Goal: Task Accomplishment & Management: Manage account settings

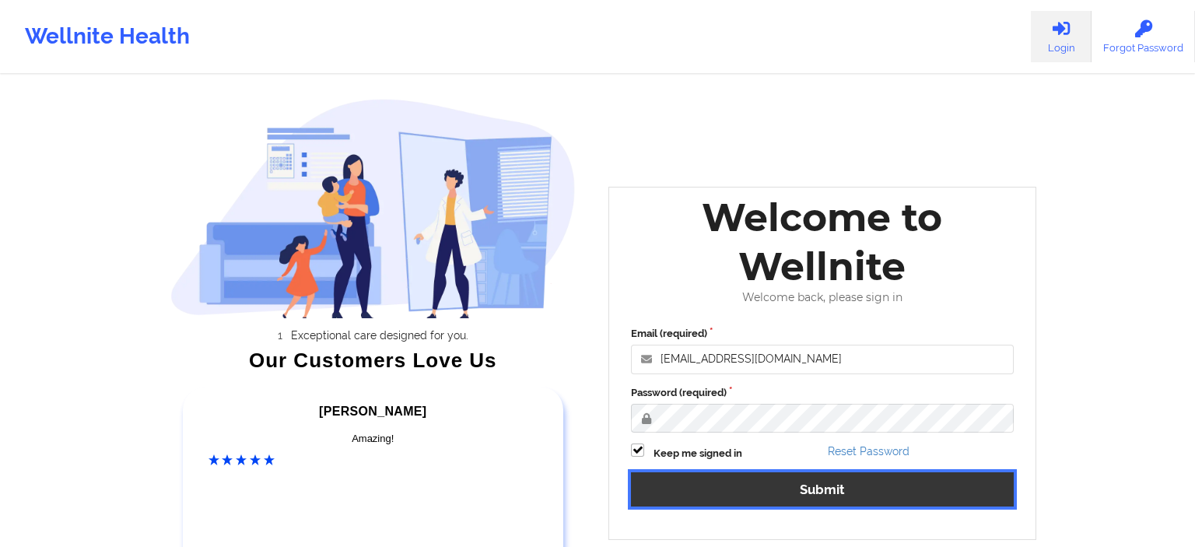
click at [752, 496] on button "Submit" at bounding box center [822, 488] width 383 height 33
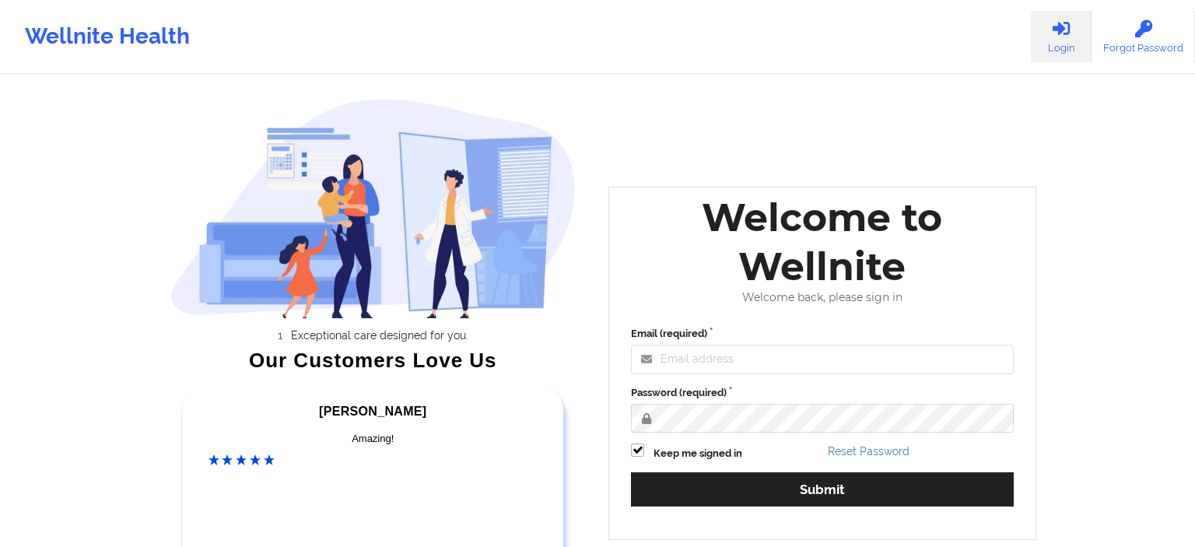
type input "[EMAIL_ADDRESS][DOMAIN_NAME]"
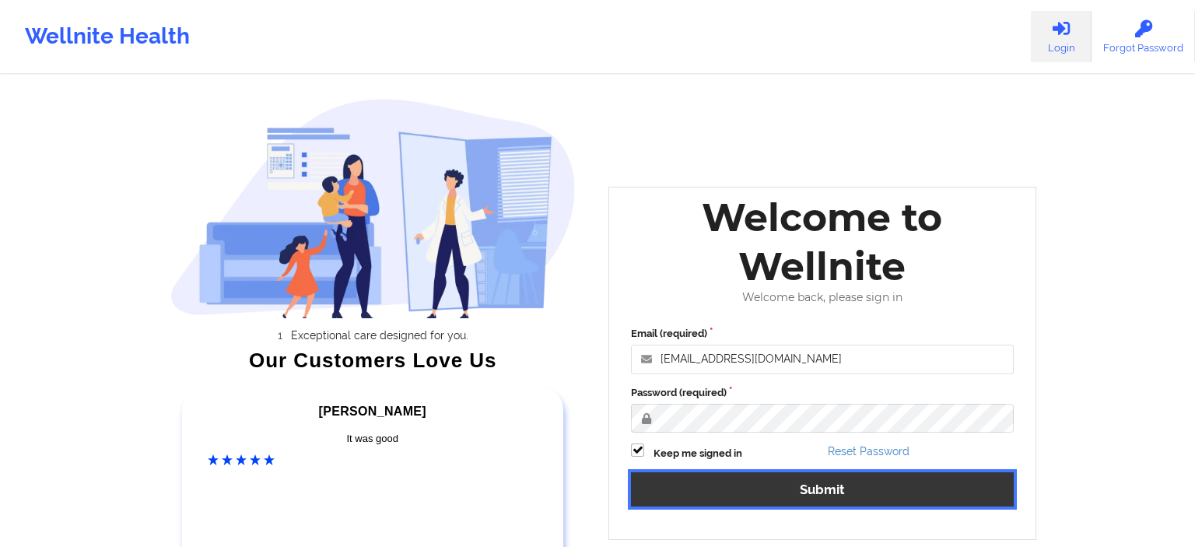
click at [700, 491] on button "Submit" at bounding box center [822, 488] width 383 height 33
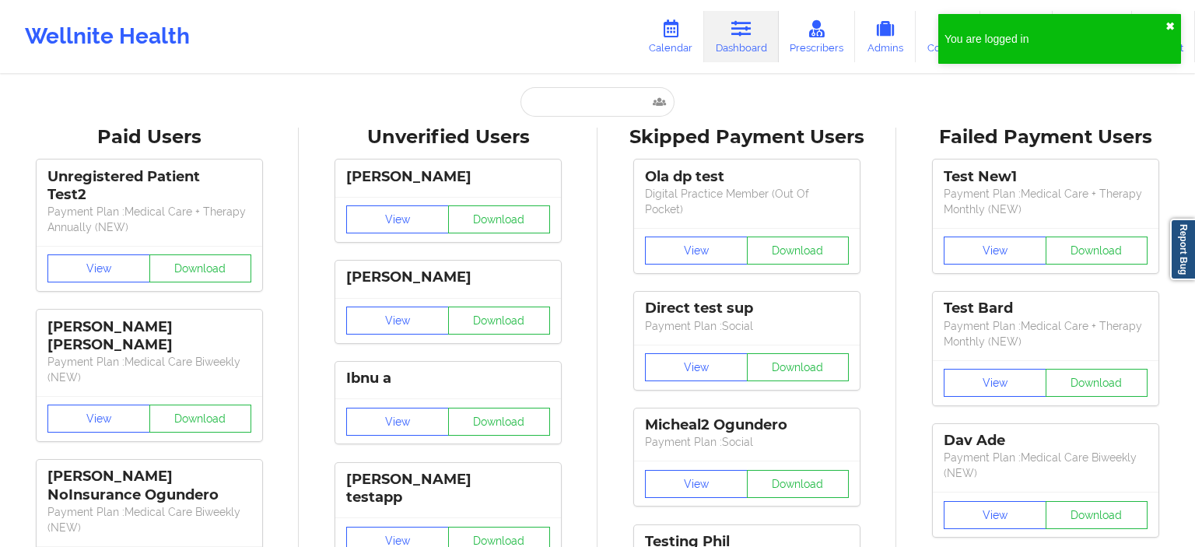
click at [1169, 28] on button "✖︎" at bounding box center [1170, 26] width 9 height 12
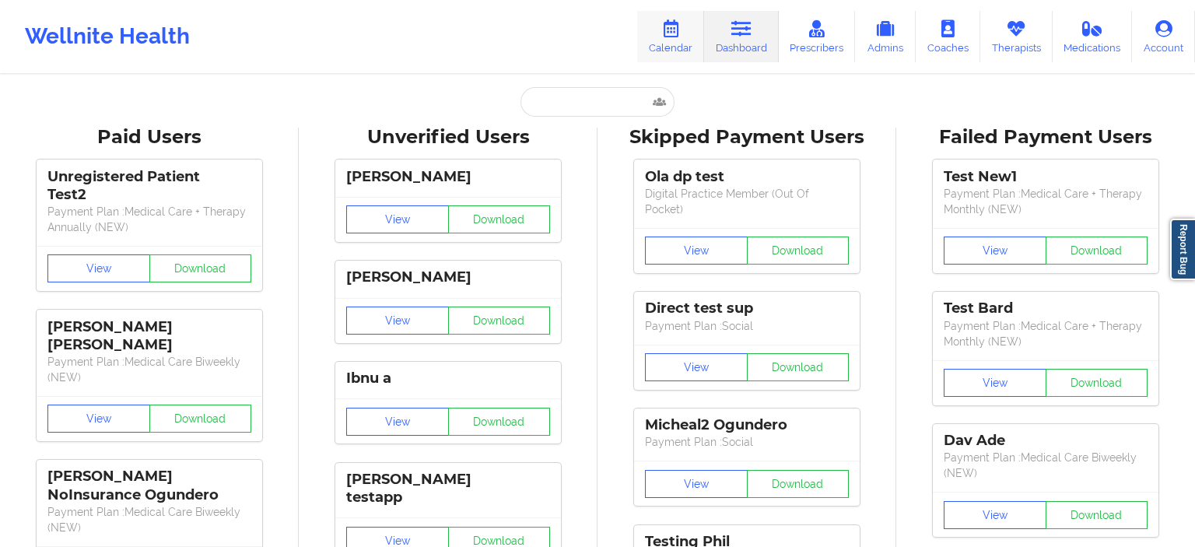
click at [672, 39] on link "Calendar" at bounding box center [670, 36] width 67 height 51
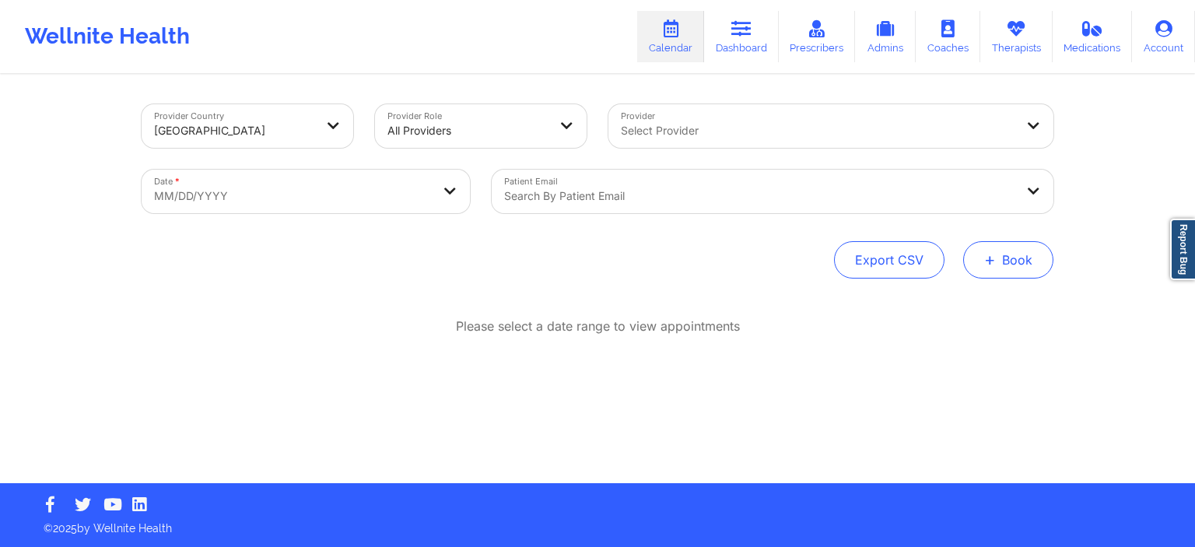
click at [994, 264] on span "+" at bounding box center [990, 259] width 12 height 9
click at [985, 303] on button "Therapy Session" at bounding box center [982, 309] width 119 height 26
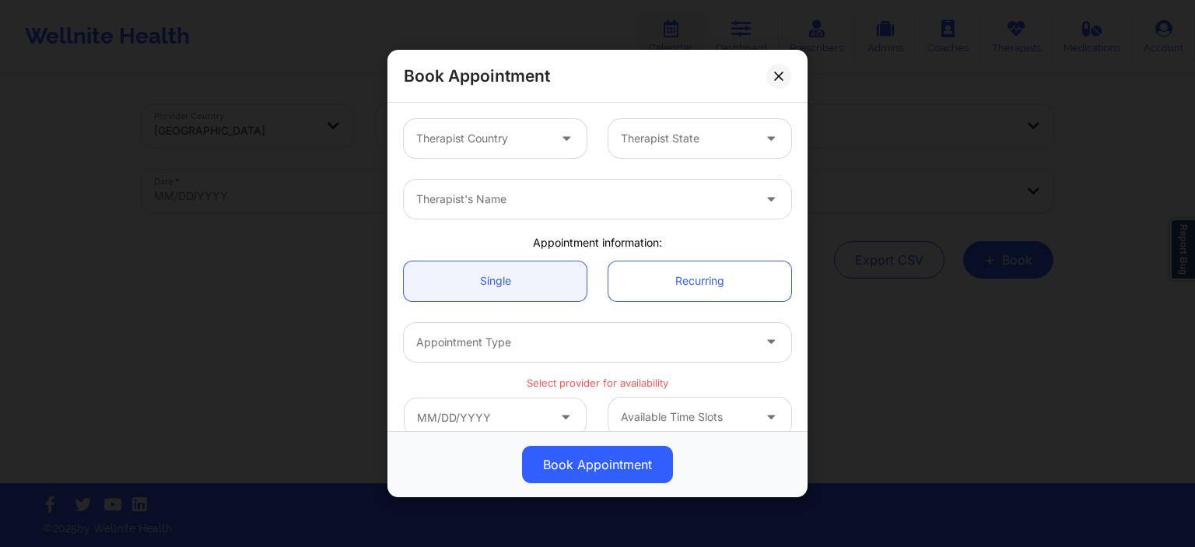
click at [521, 148] on div "Therapist Country" at bounding box center [477, 138] width 146 height 39
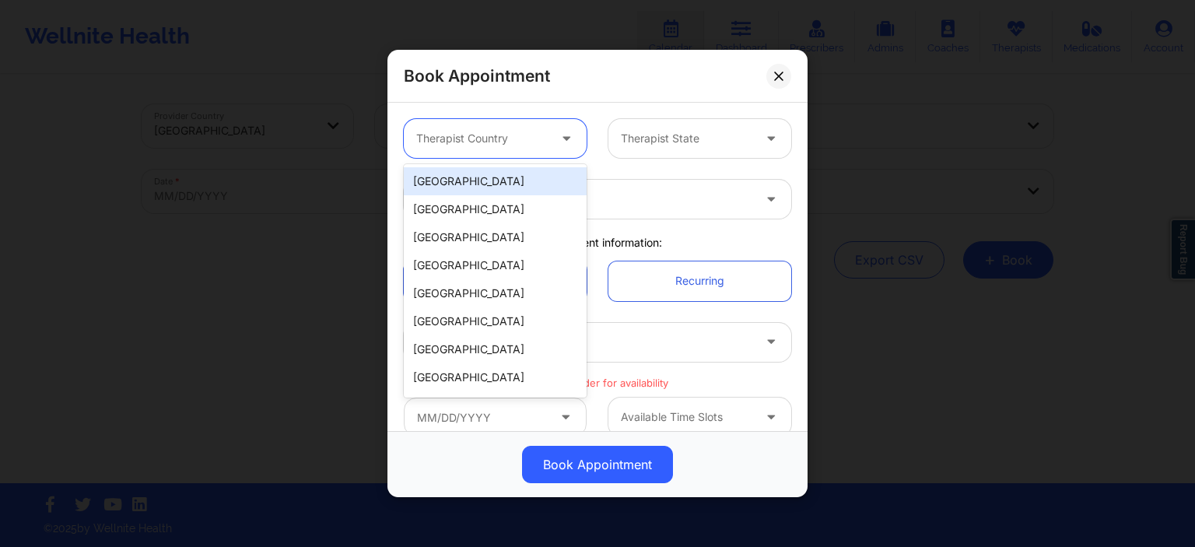
drag, startPoint x: 494, startPoint y: 186, endPoint x: 550, endPoint y: 161, distance: 61.3
click at [493, 186] on div "[GEOGRAPHIC_DATA]" at bounding box center [495, 181] width 183 height 28
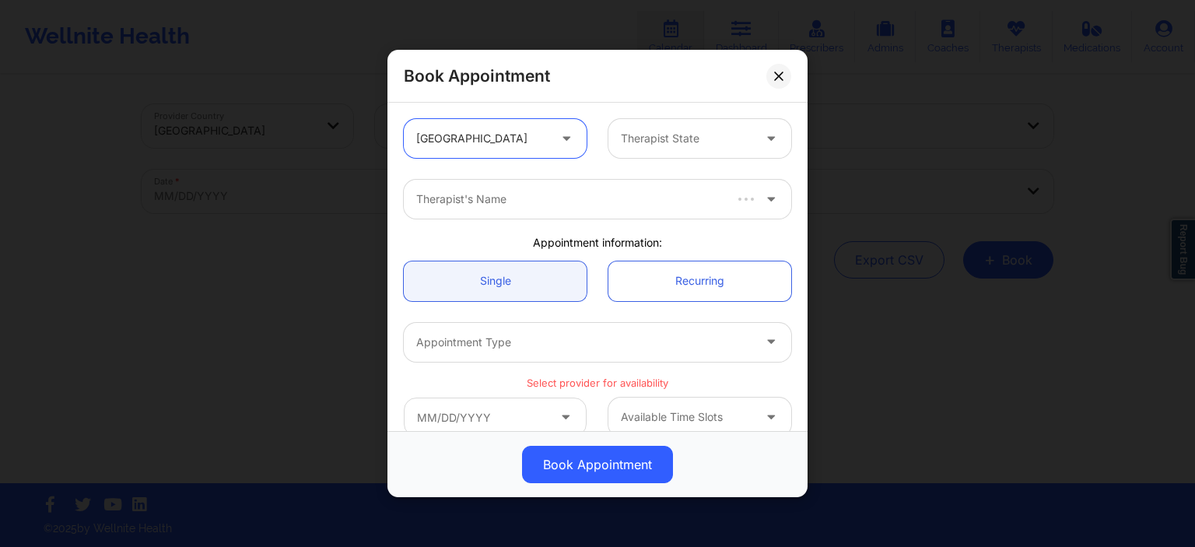
click at [655, 137] on div at bounding box center [687, 138] width 132 height 19
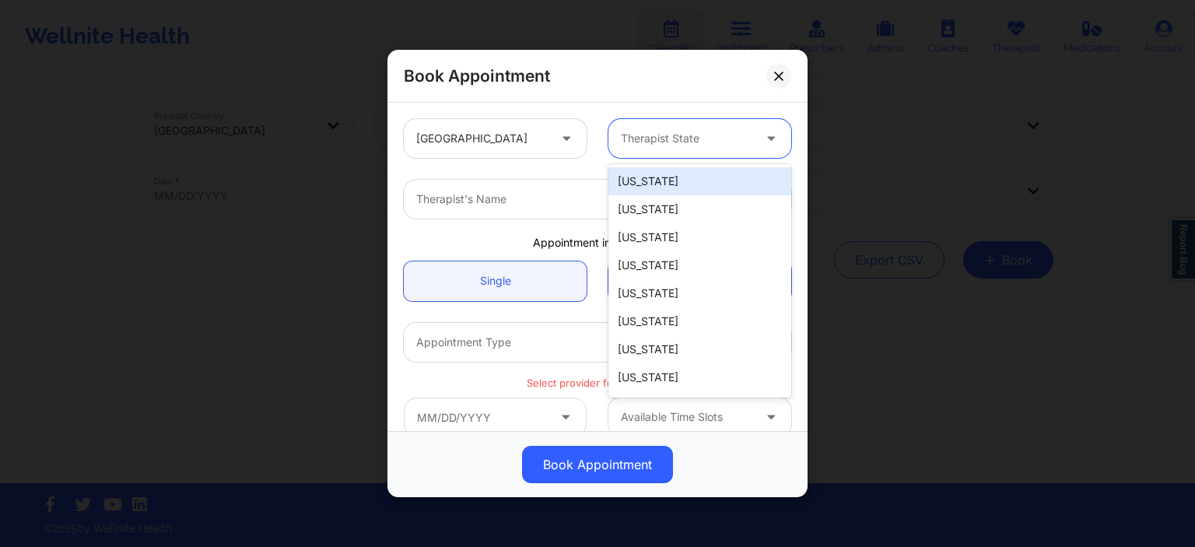
click at [644, 179] on div "[US_STATE]" at bounding box center [699, 181] width 183 height 28
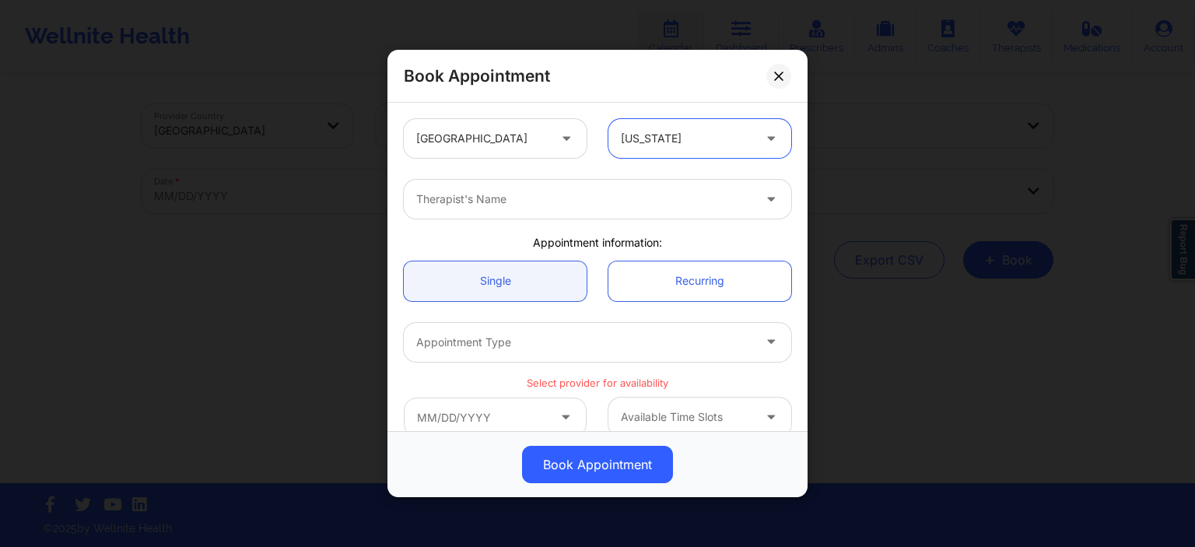
click at [479, 190] on div at bounding box center [584, 199] width 336 height 19
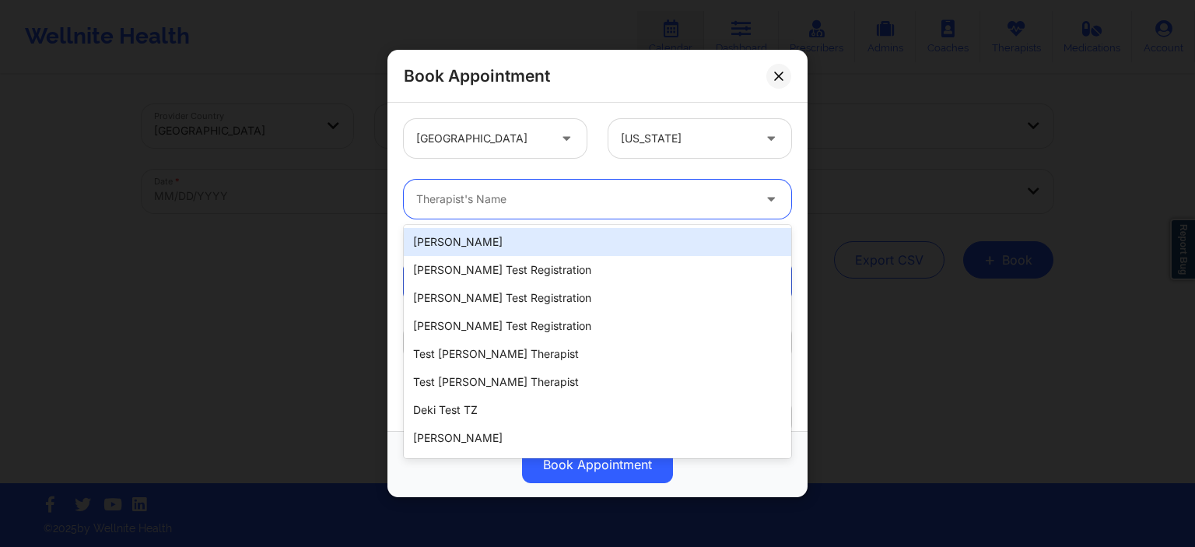
type input "h"
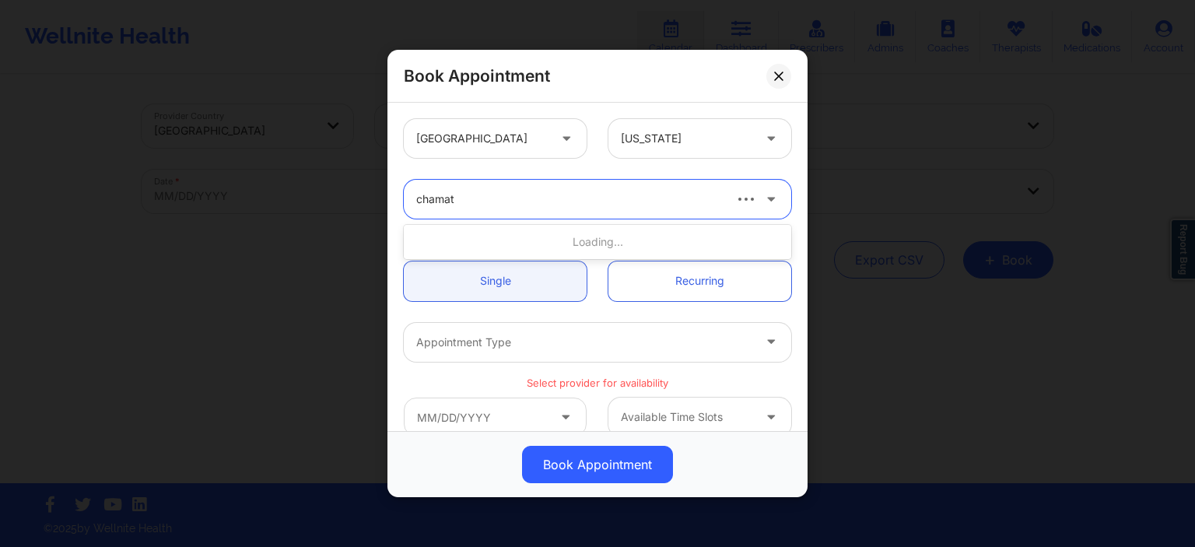
type input "chamath"
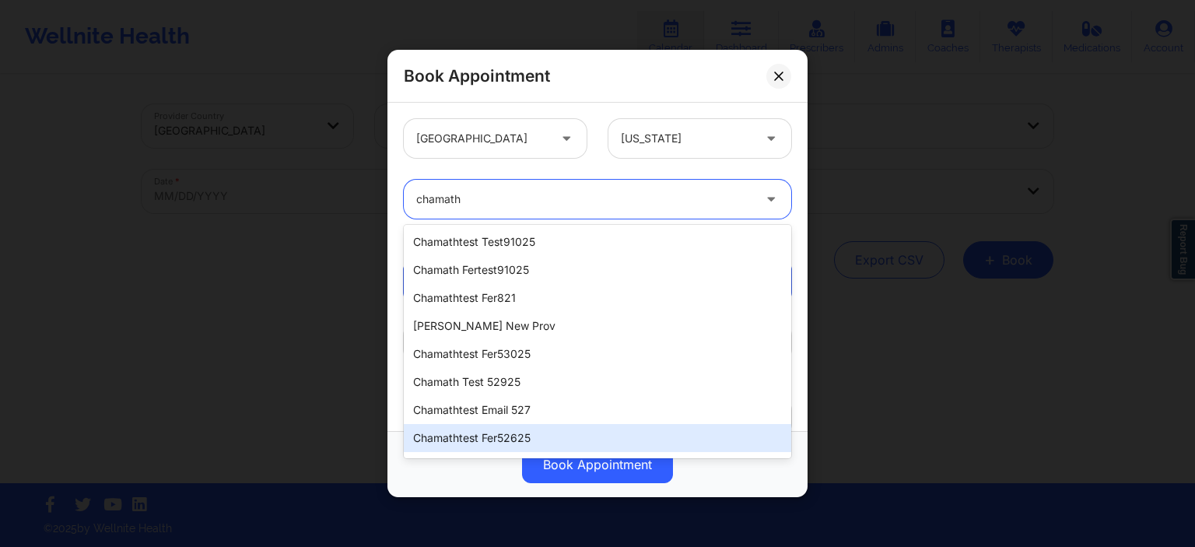
click at [556, 432] on div "chamathtest fer52625" at bounding box center [597, 438] width 387 height 28
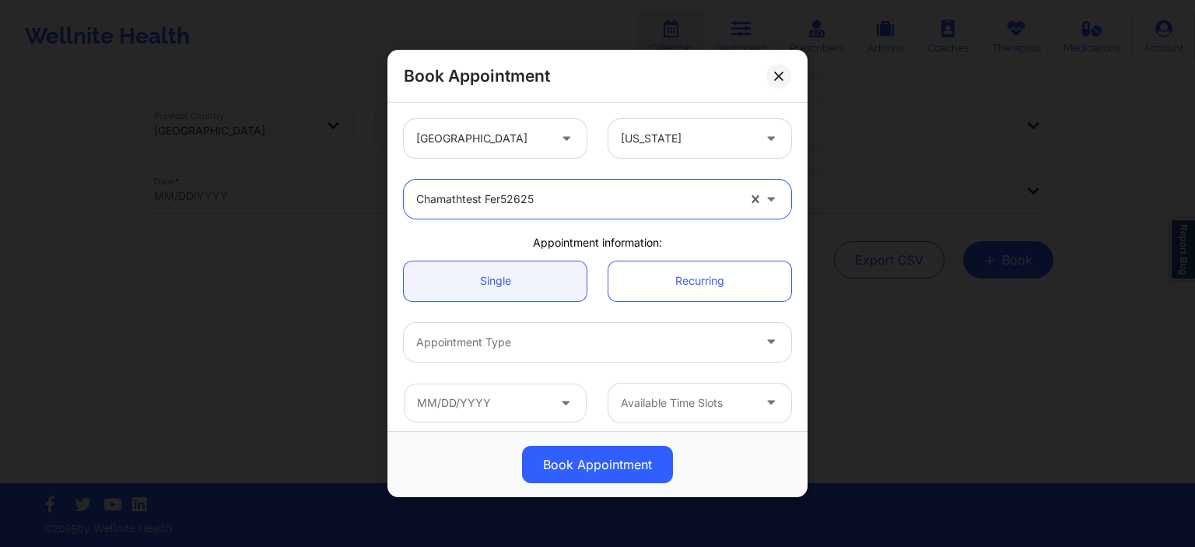
scroll to position [149, 0]
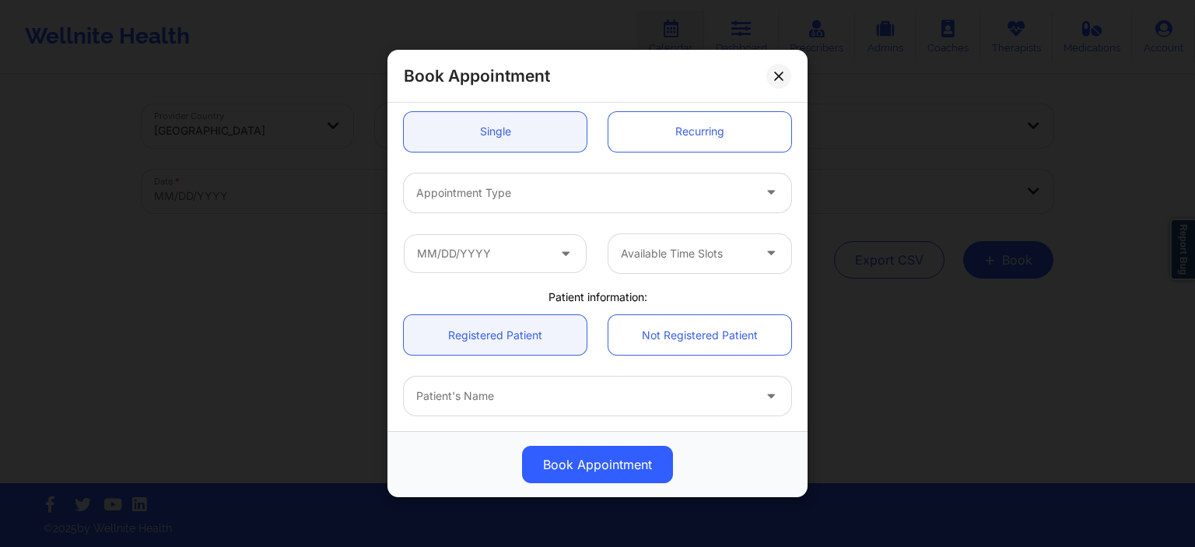
click at [567, 193] on div at bounding box center [584, 193] width 336 height 19
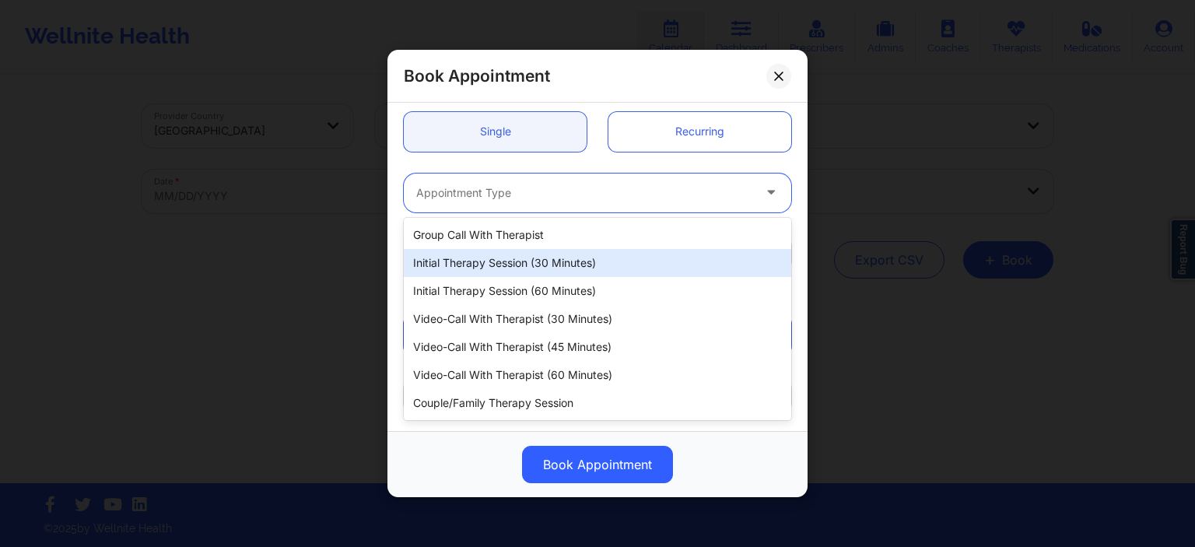
click at [529, 265] on div "Initial Therapy Session (30 minutes)" at bounding box center [597, 263] width 387 height 28
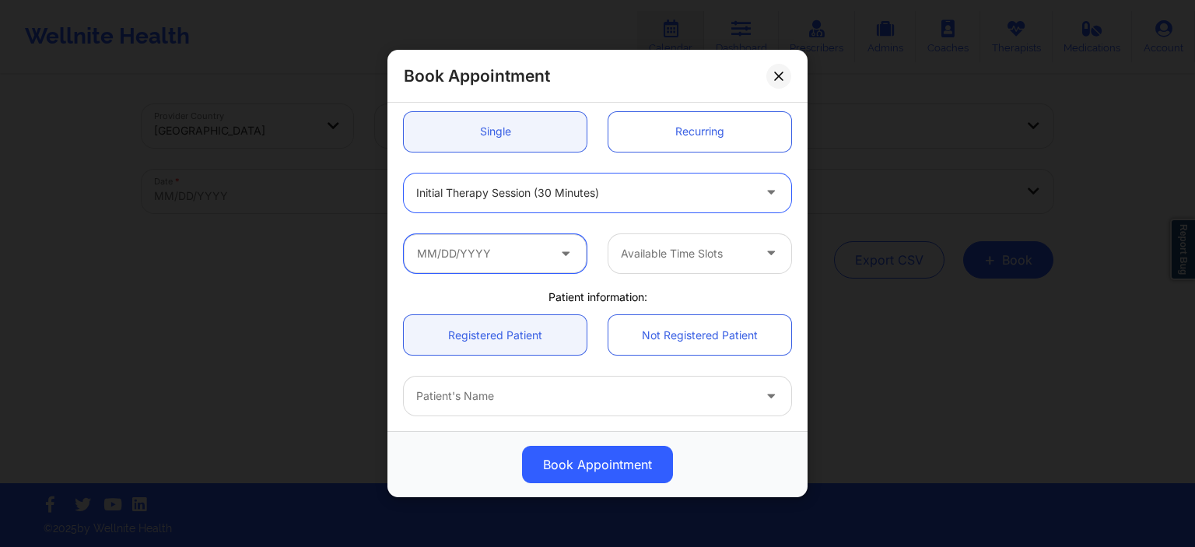
click at [531, 254] on input "text" at bounding box center [495, 252] width 183 height 39
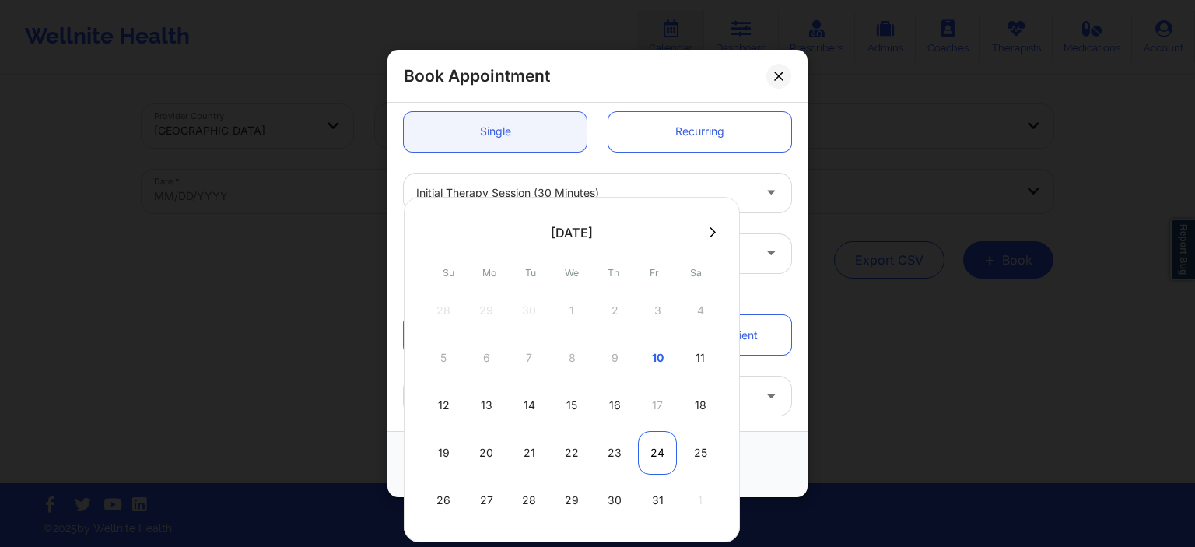
click at [650, 466] on div "24" at bounding box center [657, 453] width 39 height 44
type input "[DATE]"
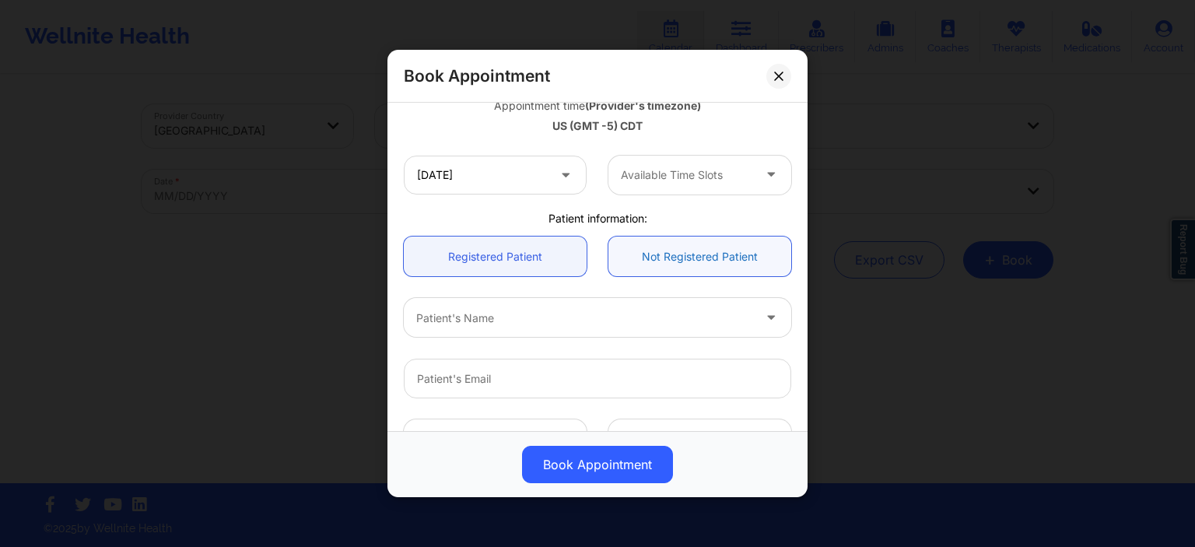
scroll to position [299, 0]
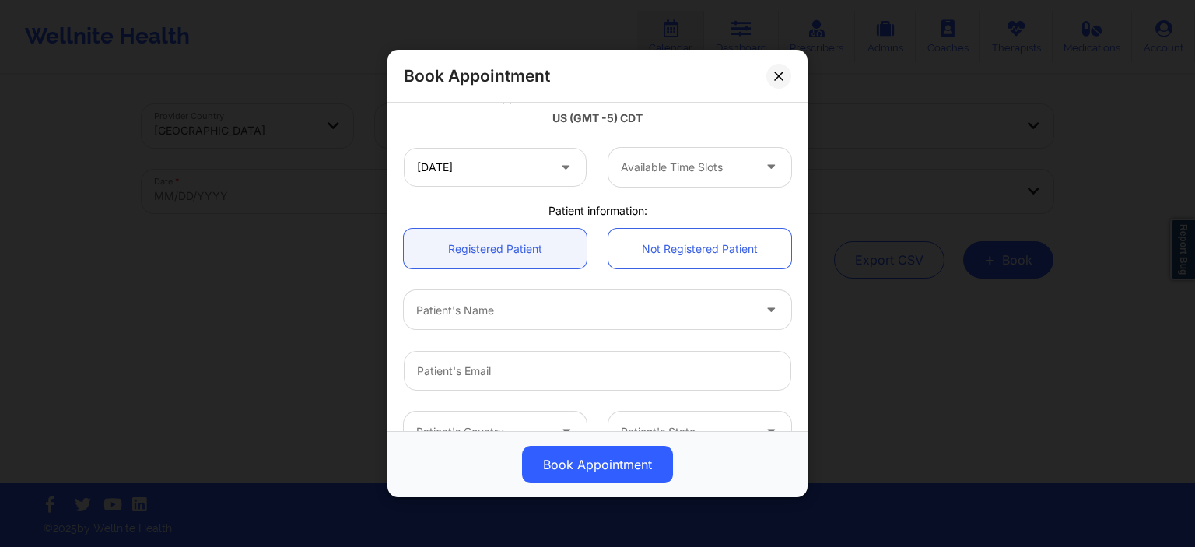
click at [674, 176] on div "Available Time Slots" at bounding box center [681, 167] width 146 height 39
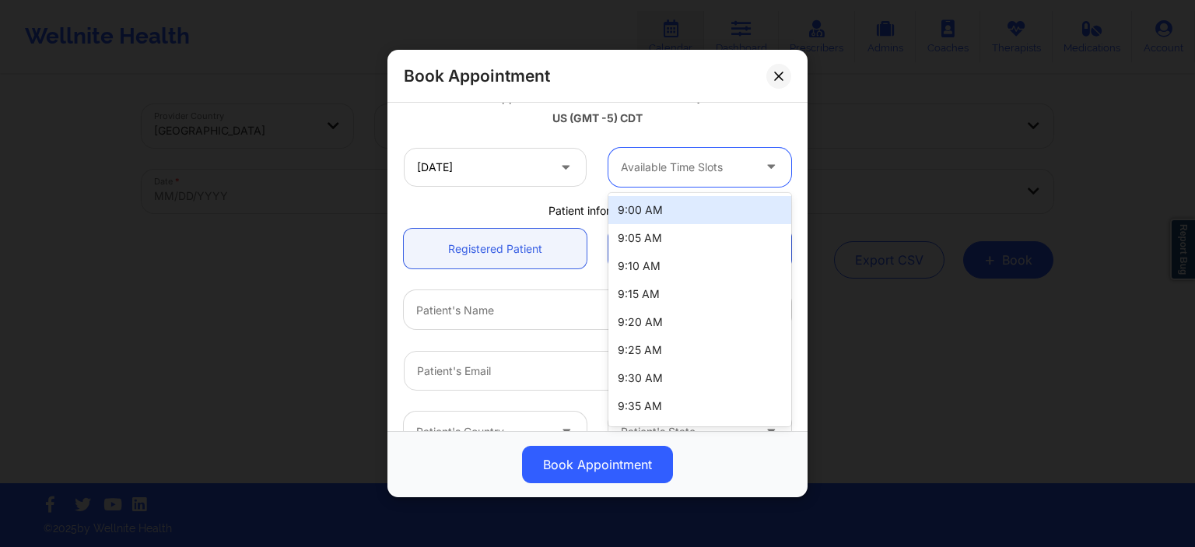
click at [653, 211] on div "9:00 AM" at bounding box center [699, 210] width 183 height 28
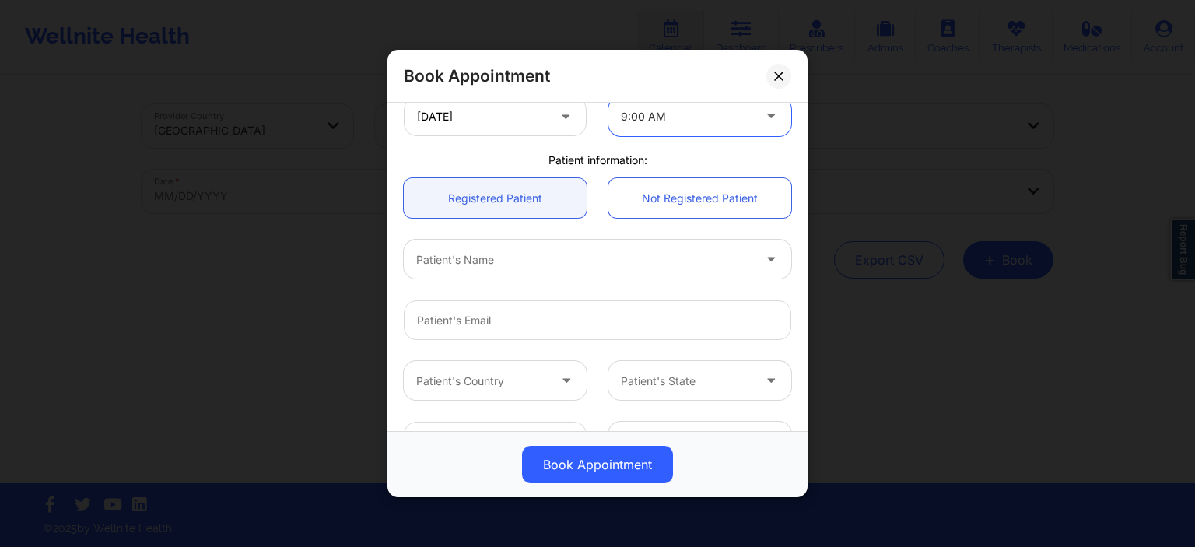
scroll to position [373, 0]
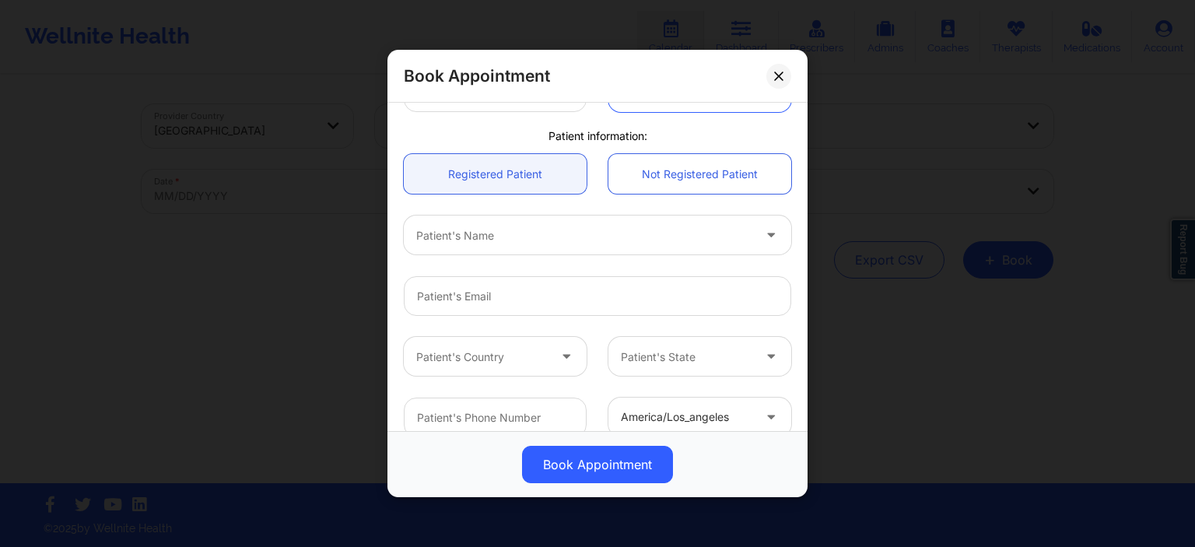
click at [502, 246] on div "Patient's Name" at bounding box center [579, 235] width 350 height 39
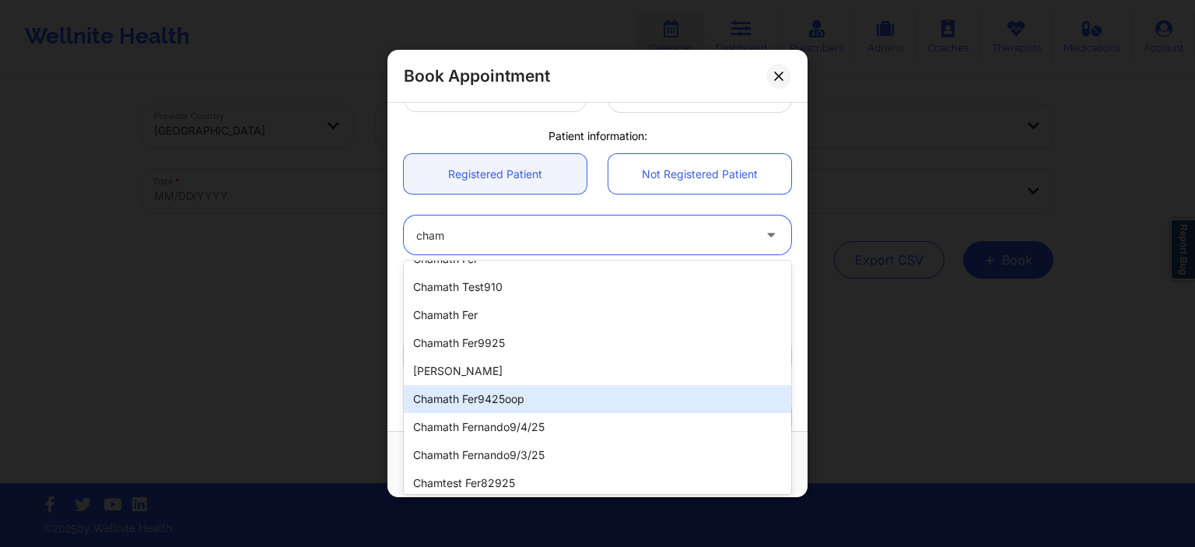
scroll to position [0, 0]
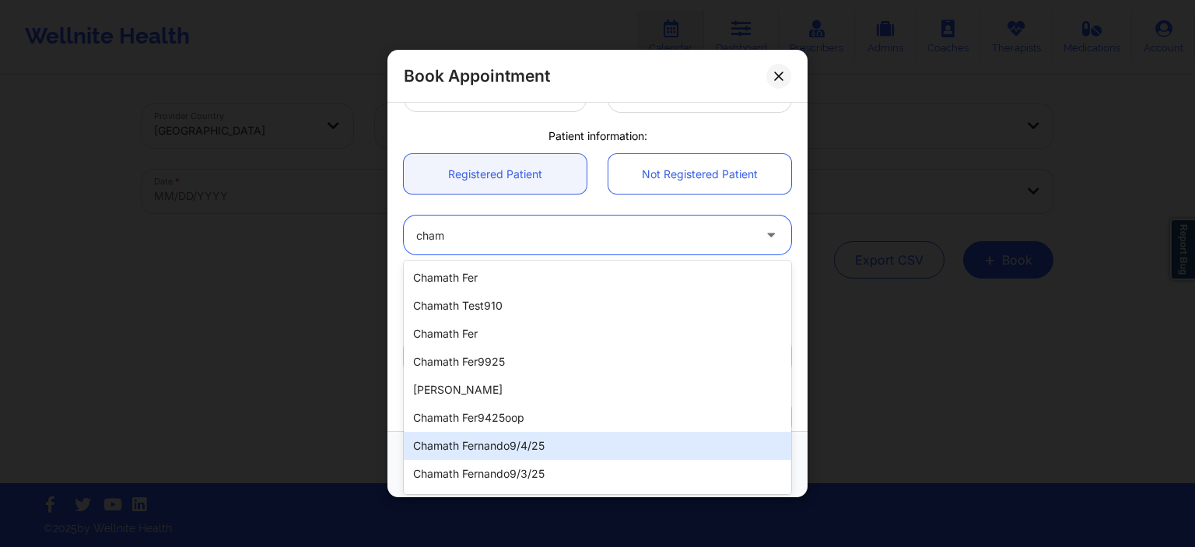
type input "cham"
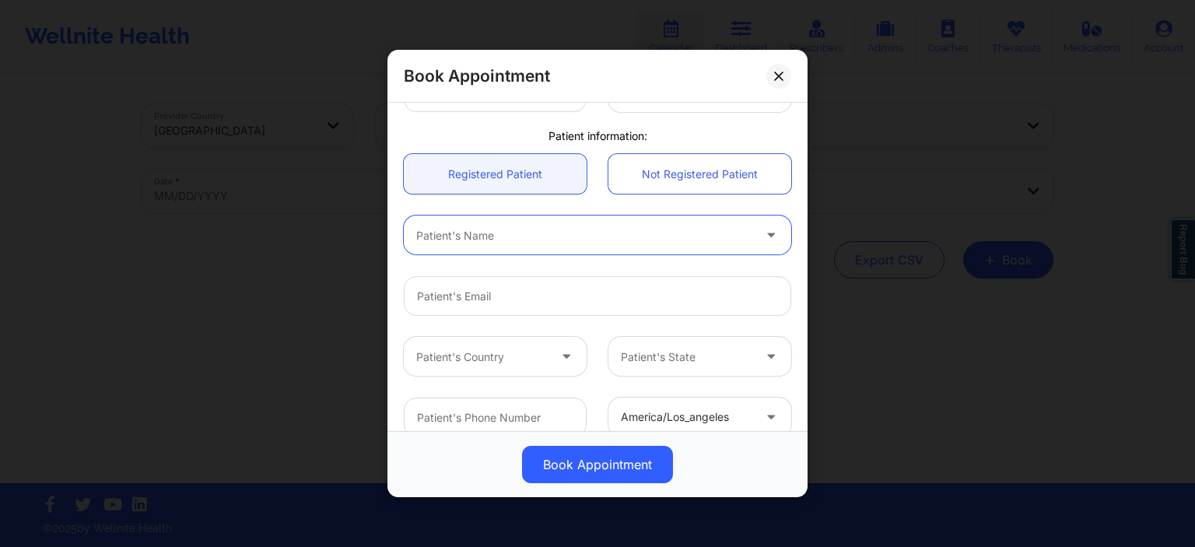
click at [493, 231] on div at bounding box center [584, 235] width 336 height 19
type input "chamath"
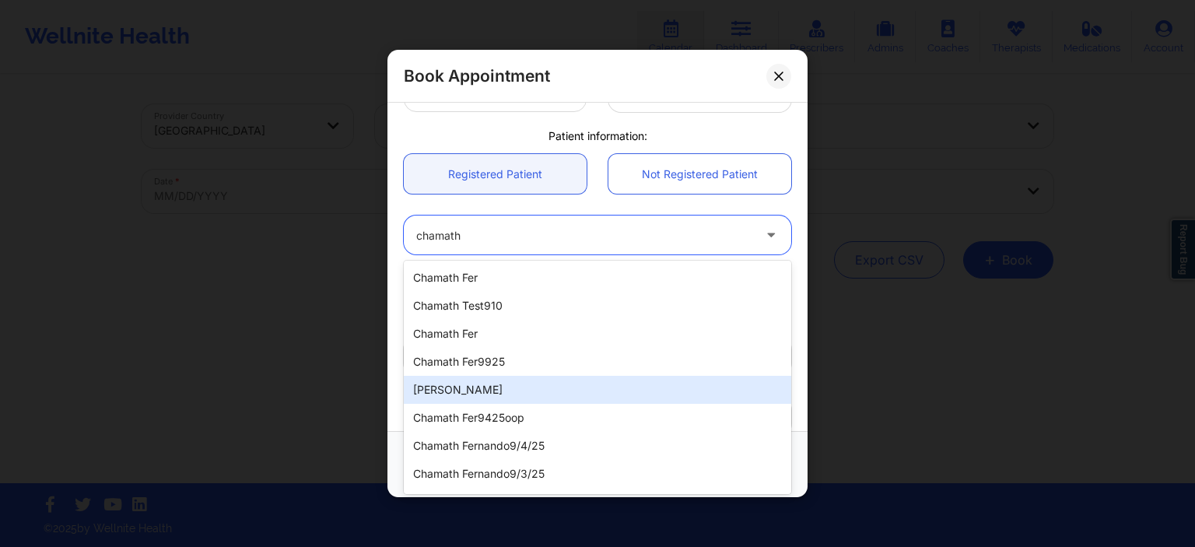
click at [502, 381] on div "[PERSON_NAME]" at bounding box center [597, 390] width 387 height 28
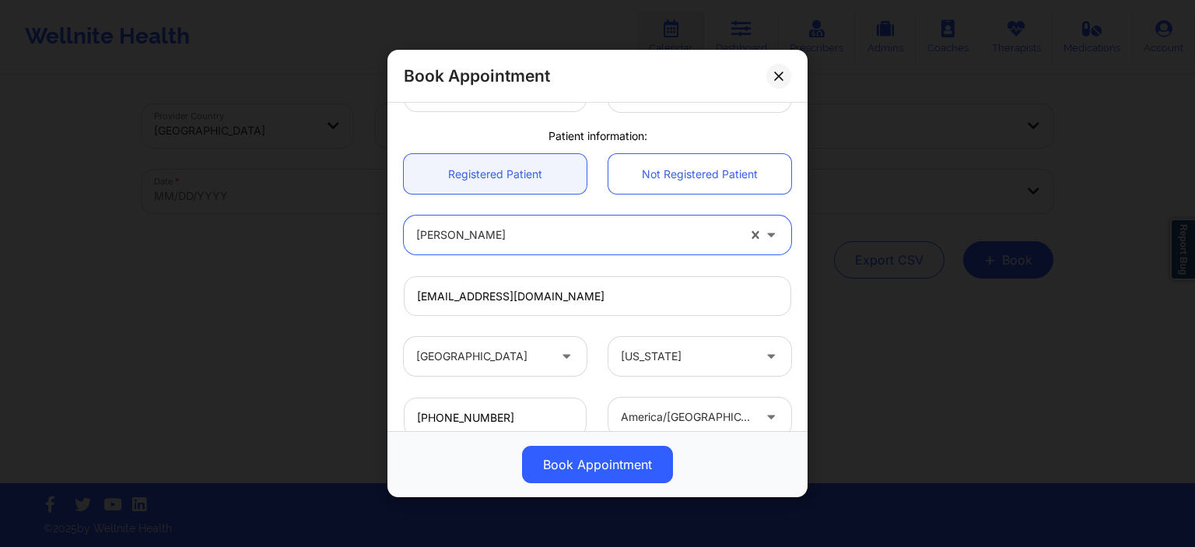
type input "[EMAIL_ADDRESS][DOMAIN_NAME]"
type input "[PHONE_NUMBER]"
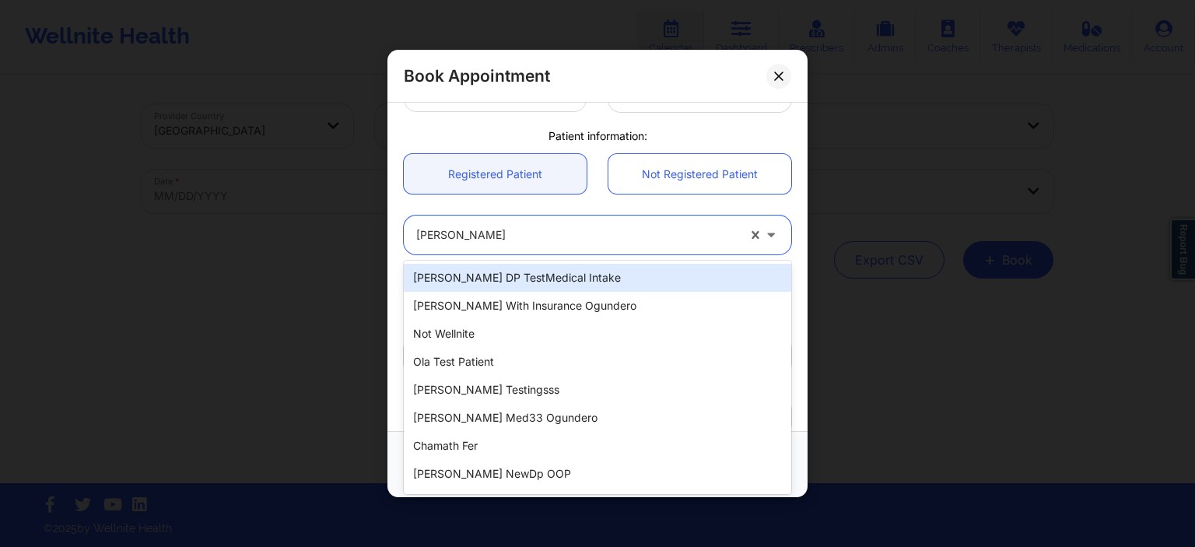
click at [576, 242] on div at bounding box center [576, 235] width 321 height 19
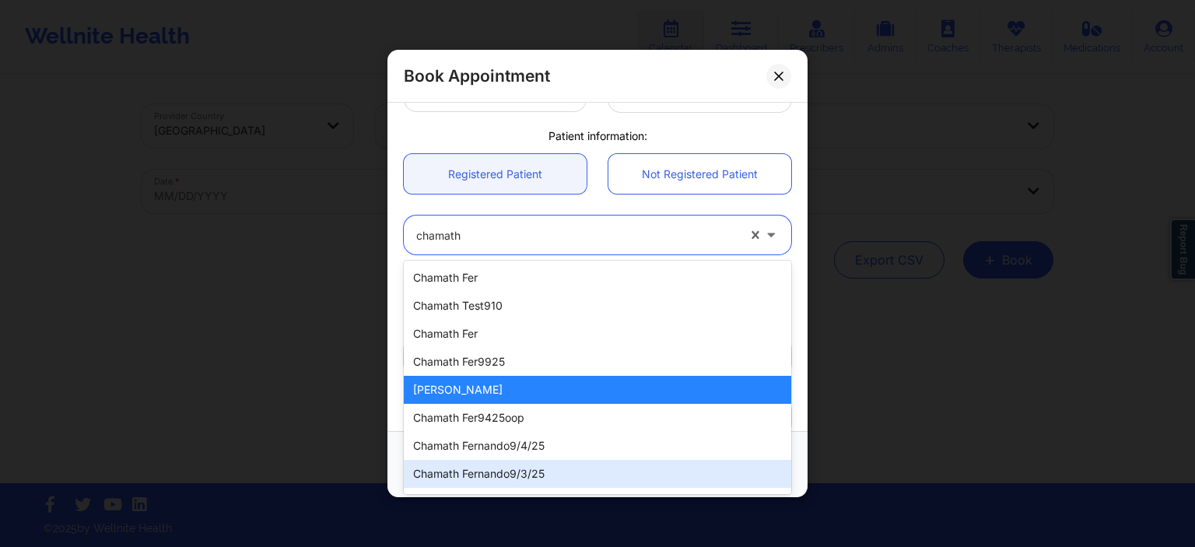
type input "chamath"
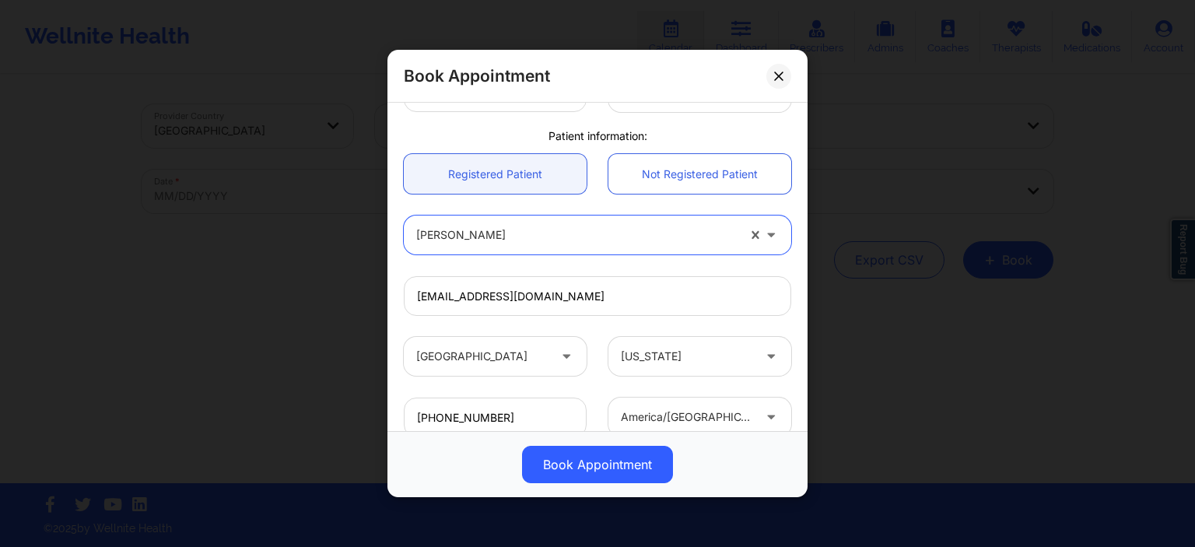
click at [589, 241] on div at bounding box center [576, 235] width 321 height 19
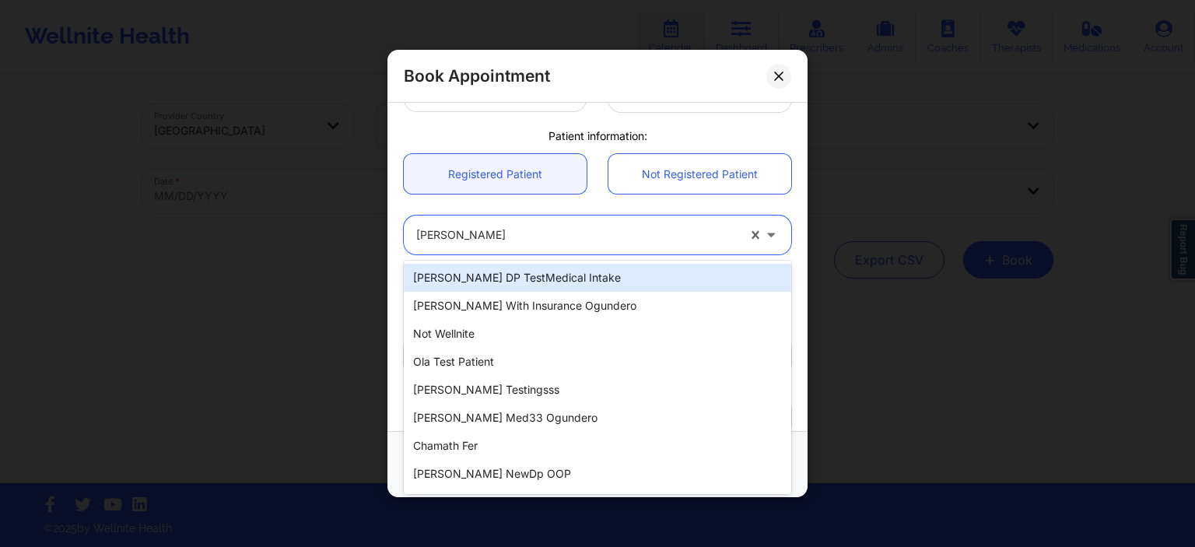
click at [652, 202] on div "Registered Patient Not Registered Patient" at bounding box center [597, 173] width 409 height 61
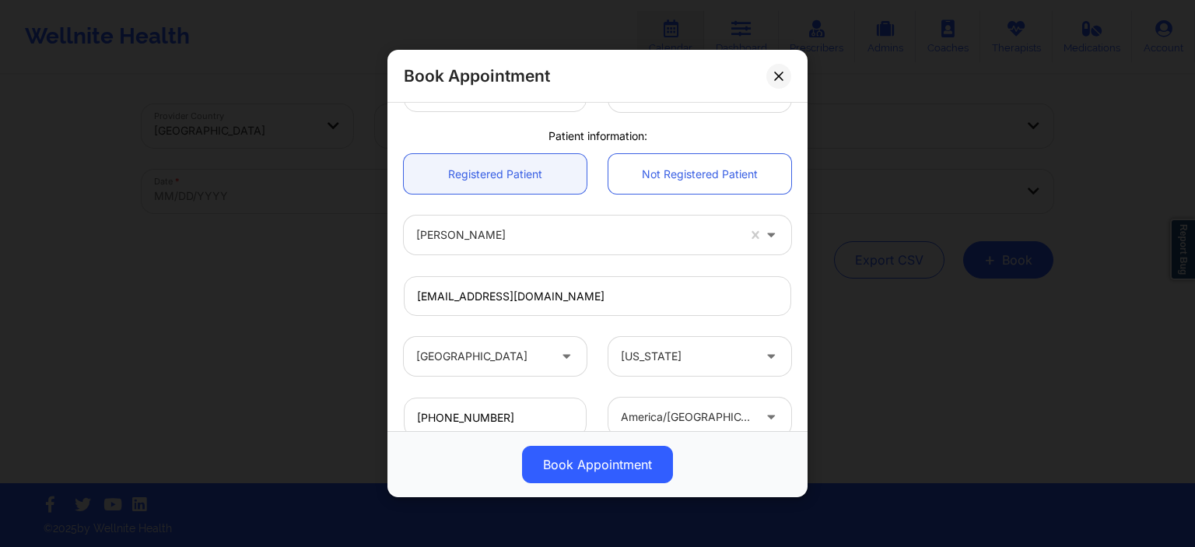
click at [571, 237] on div at bounding box center [576, 235] width 321 height 19
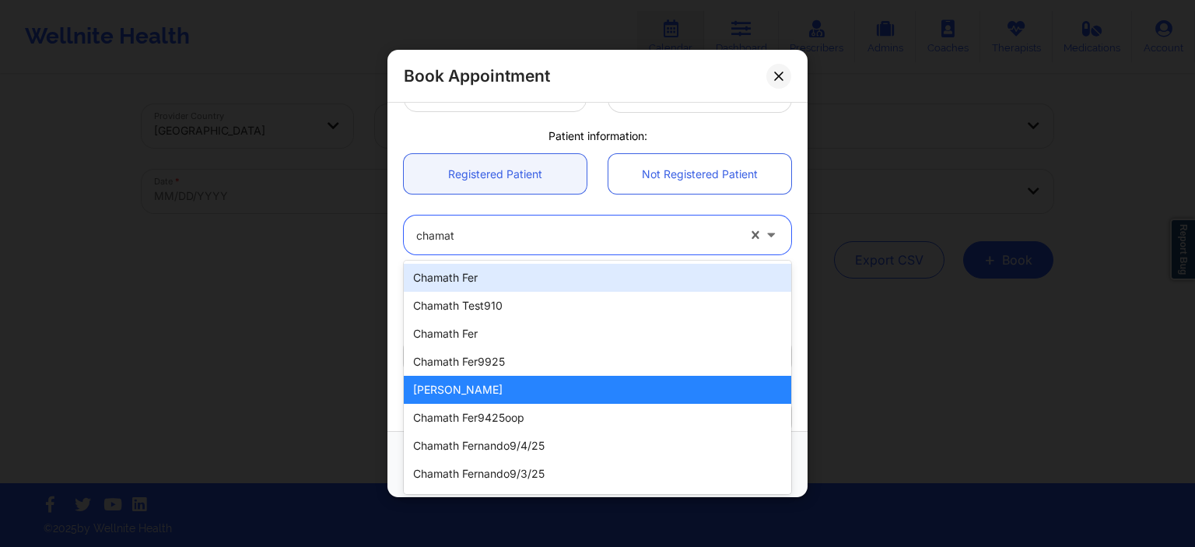
type input "chamath"
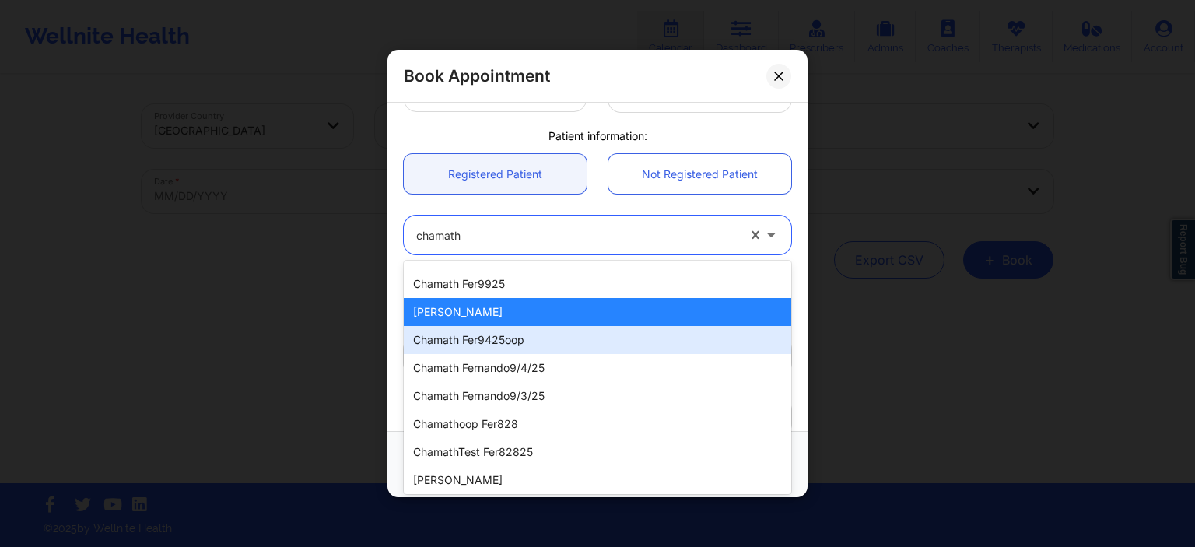
scroll to position [156, 0]
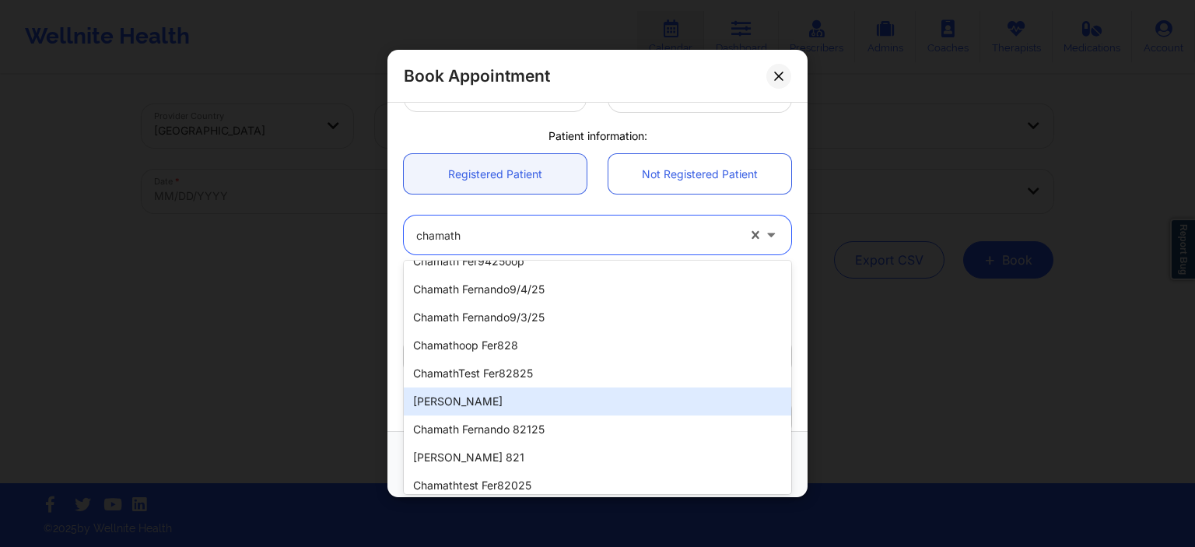
click at [559, 401] on div "[PERSON_NAME]" at bounding box center [597, 401] width 387 height 28
type input "[EMAIL_ADDRESS][DOMAIN_NAME]"
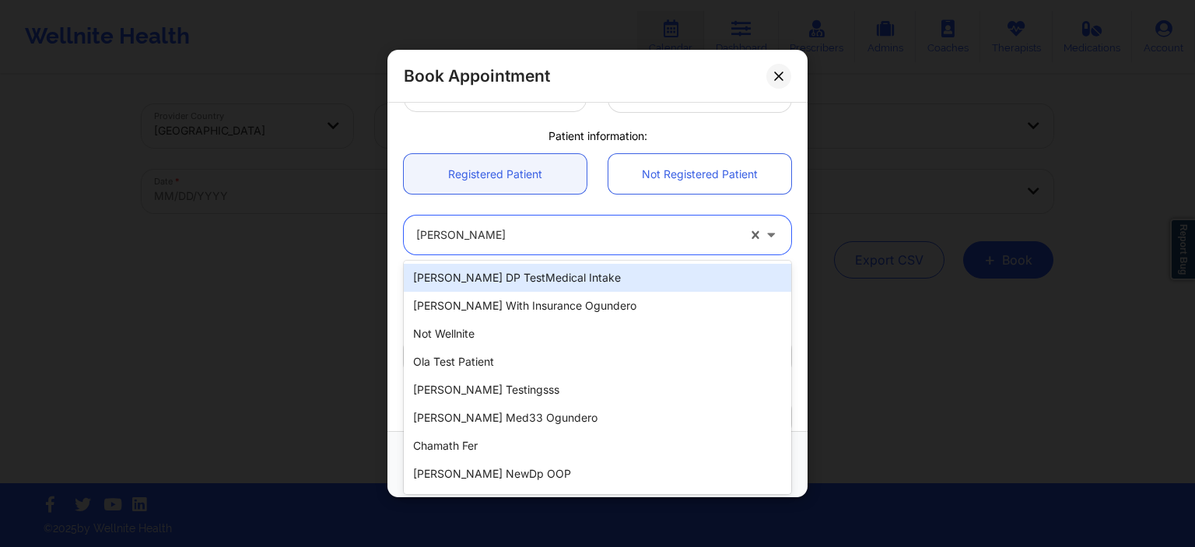
click at [546, 248] on div "[PERSON_NAME]" at bounding box center [576, 235] width 321 height 39
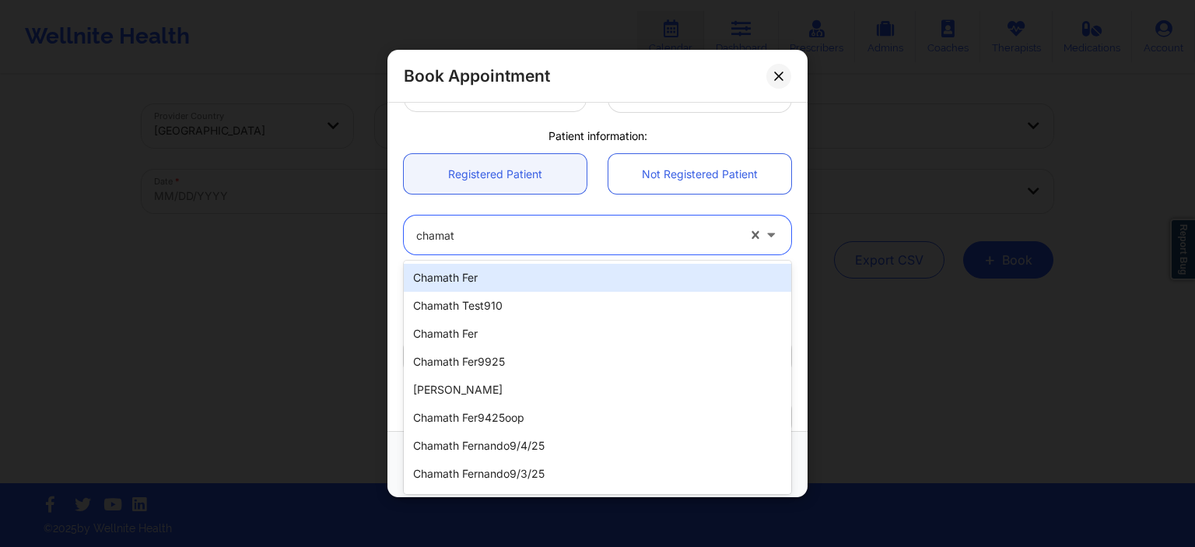
type input "chamath"
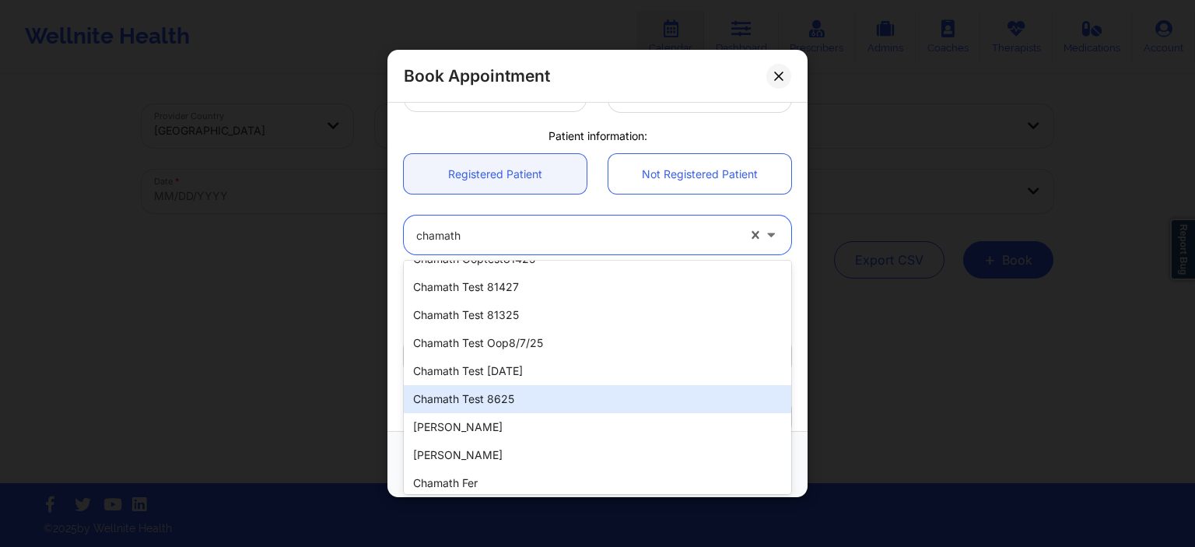
scroll to position [489, 0]
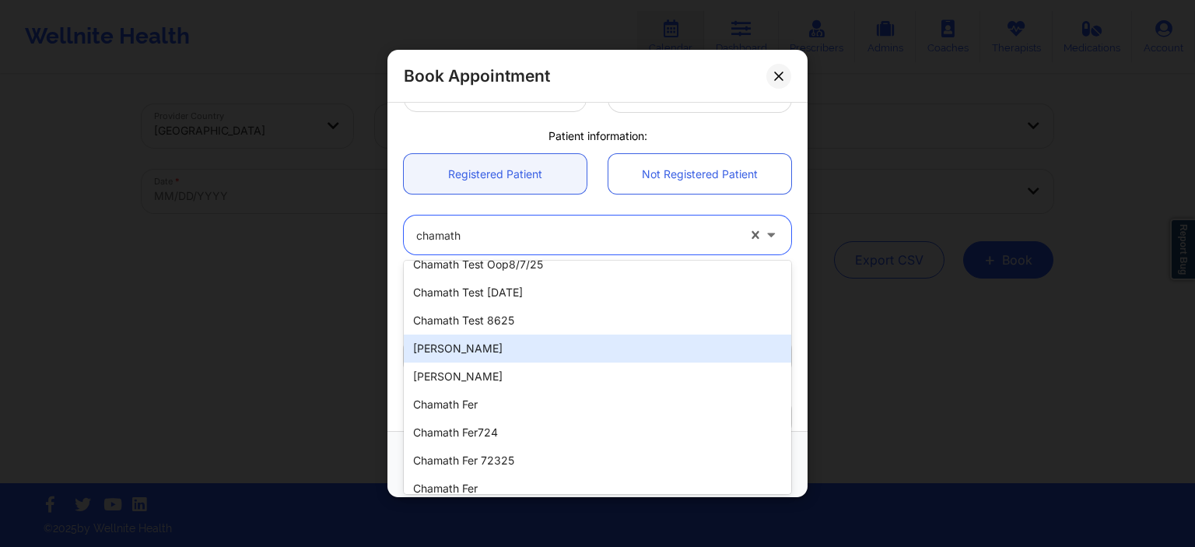
click at [509, 352] on div "[PERSON_NAME]" at bounding box center [597, 349] width 387 height 28
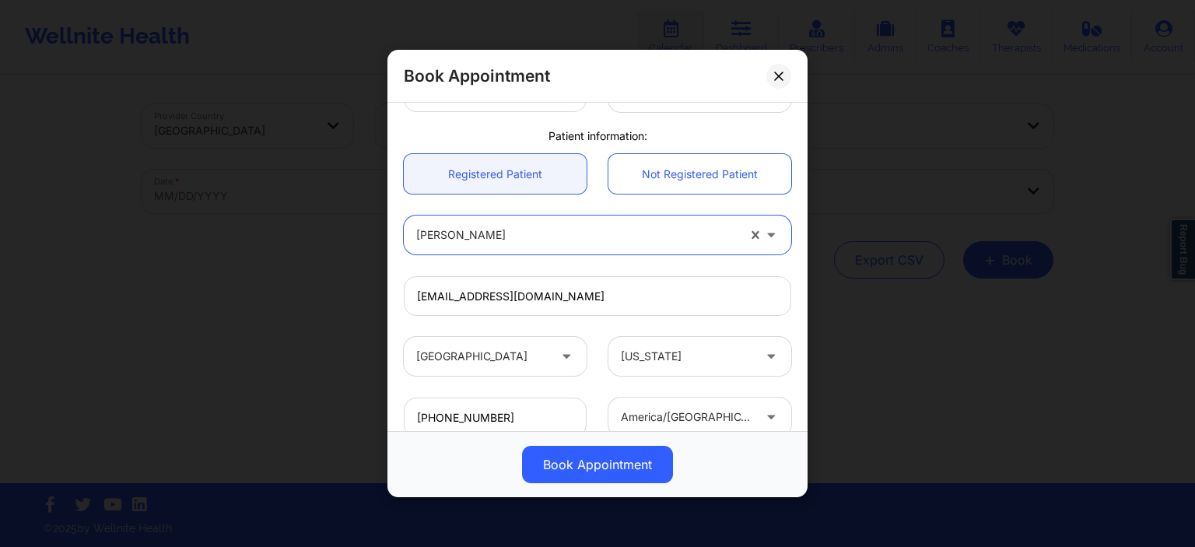
type input "[EMAIL_ADDRESS][DOMAIN_NAME]"
type input "16282502474"
click at [591, 247] on div "[PERSON_NAME]" at bounding box center [576, 235] width 321 height 39
type input "[PERSON_NAME]"
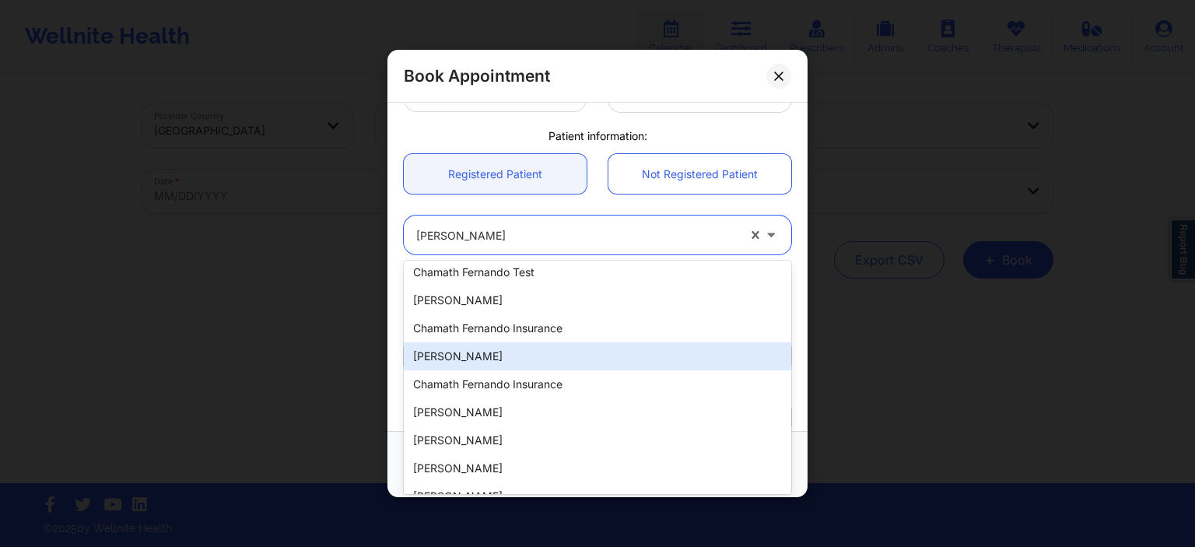
scroll to position [333, 0]
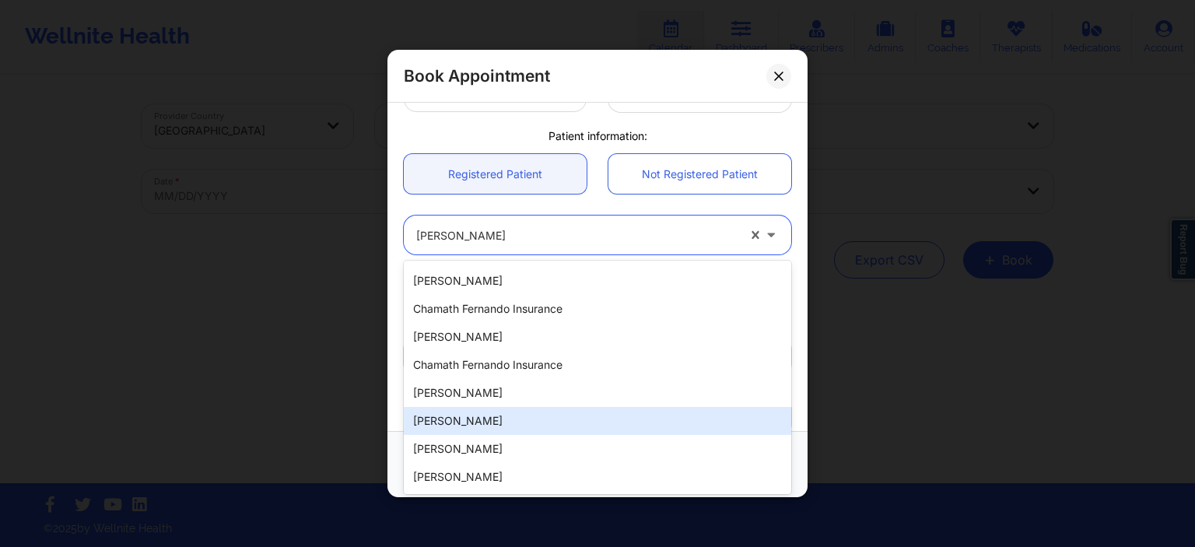
click at [579, 432] on div "[PERSON_NAME]" at bounding box center [597, 421] width 387 height 28
type input "[EMAIL_ADDRESS][DOMAIN_NAME]"
type input "[PHONE_NUMBER]"
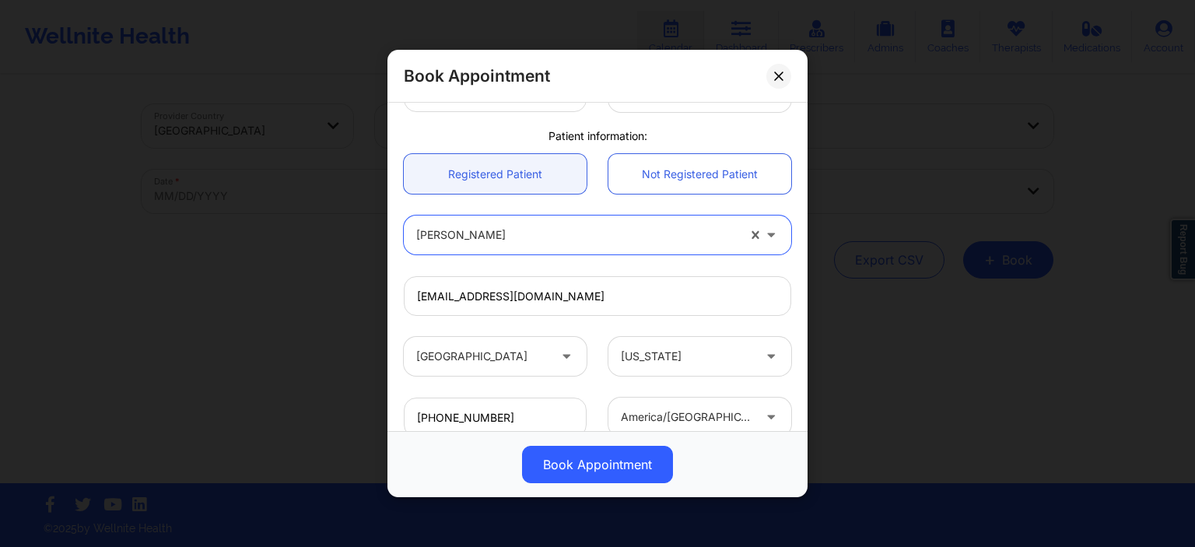
click at [555, 251] on div "[PERSON_NAME]" at bounding box center [576, 235] width 321 height 39
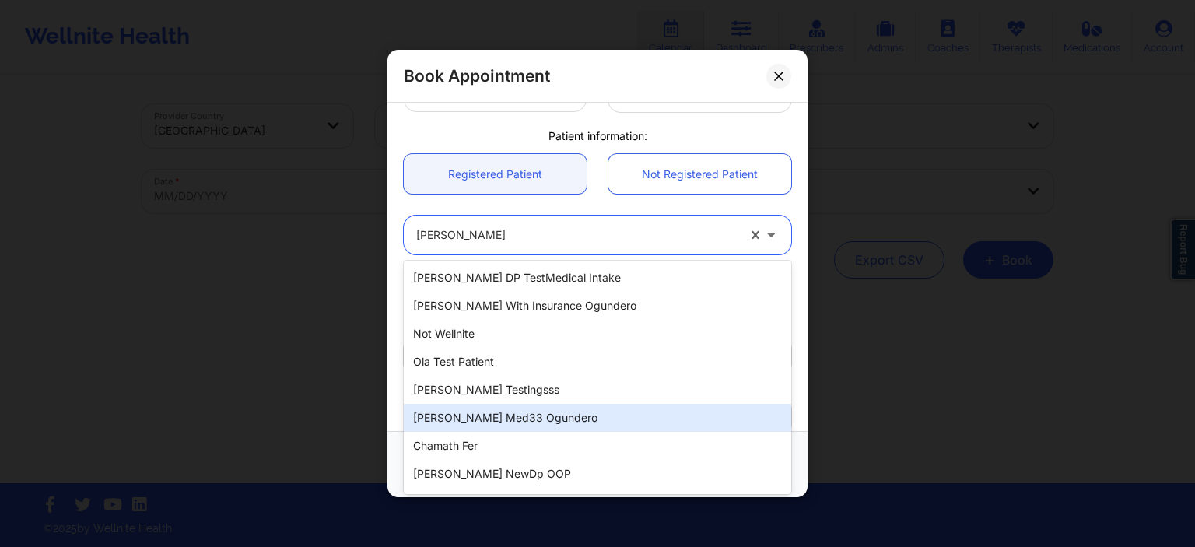
scroll to position [235, 0]
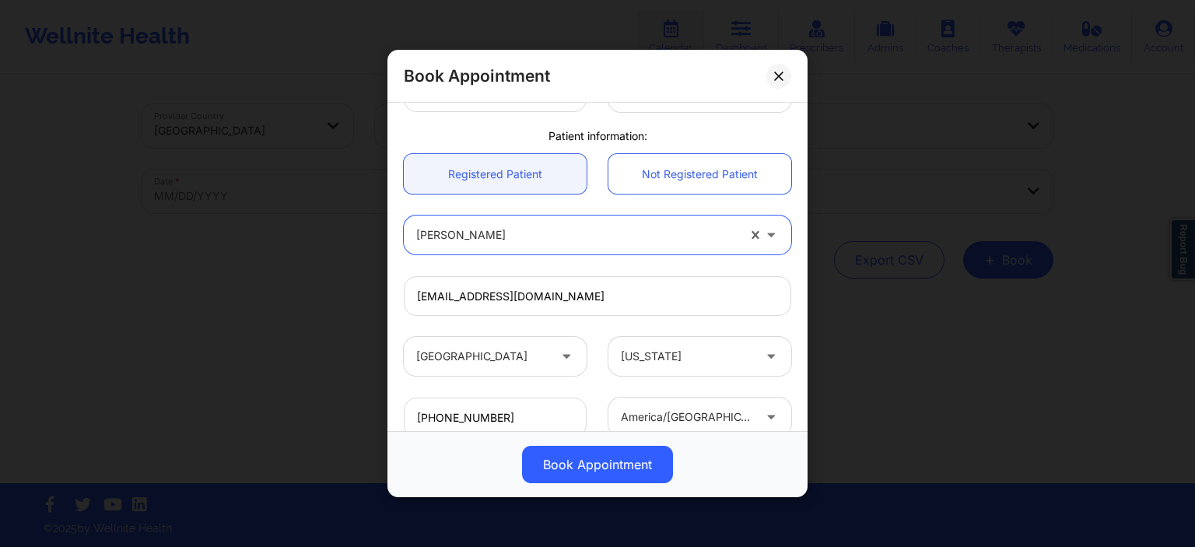
click at [552, 238] on div at bounding box center [576, 235] width 321 height 19
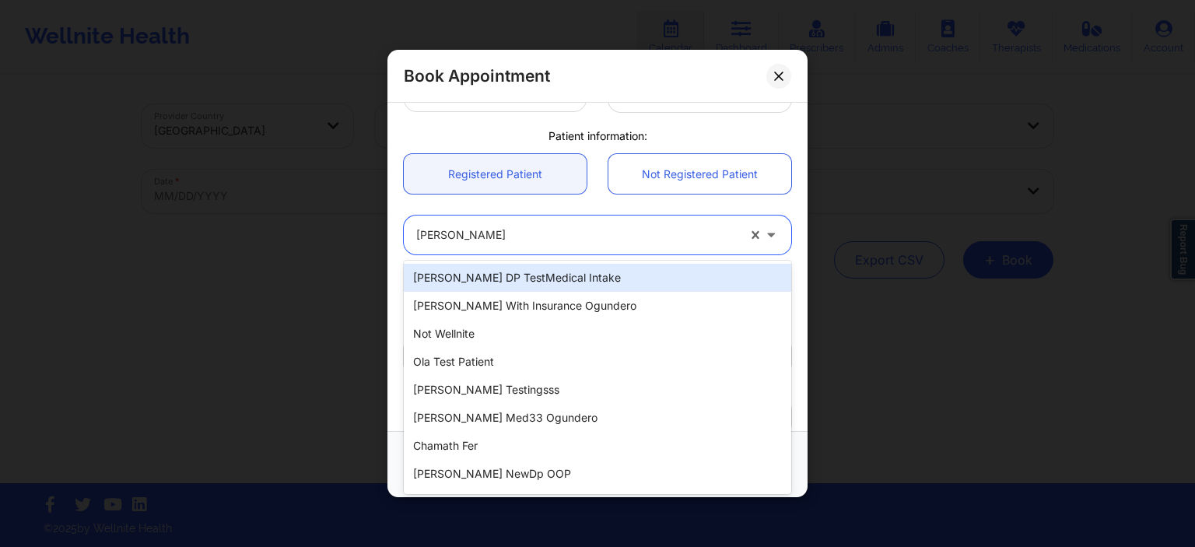
click at [549, 234] on div at bounding box center [576, 235] width 321 height 19
type input "[PERSON_NAME]"
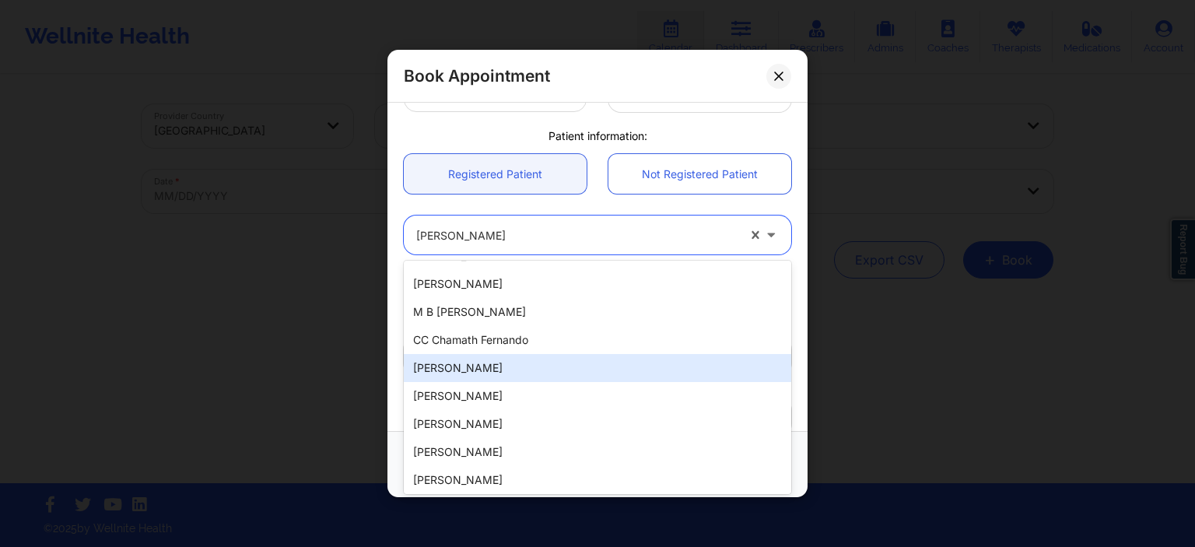
scroll to position [865, 0]
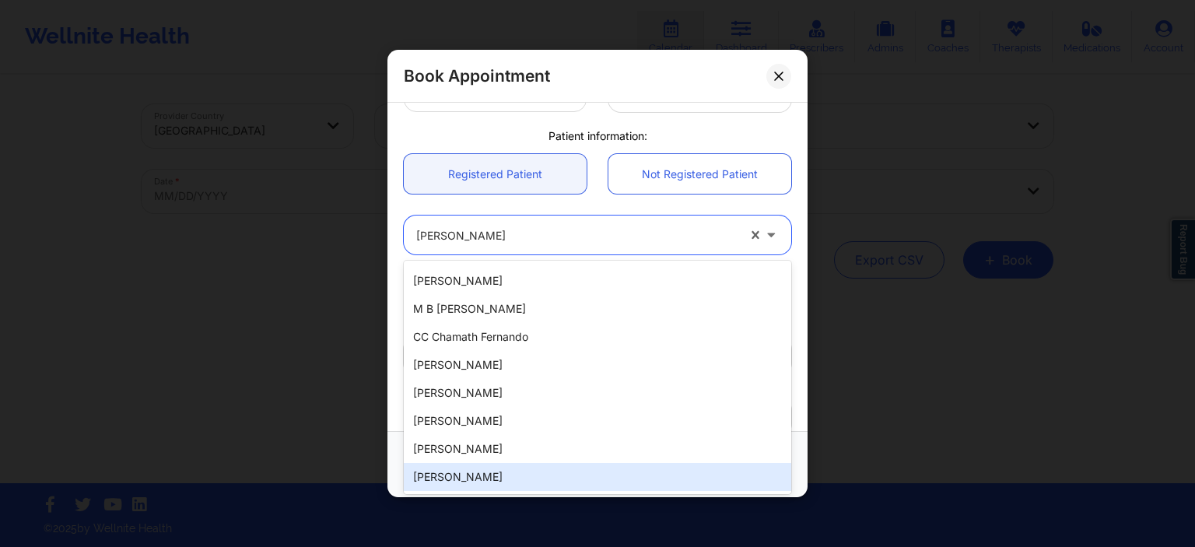
click at [562, 468] on div "[PERSON_NAME]" at bounding box center [597, 477] width 387 height 28
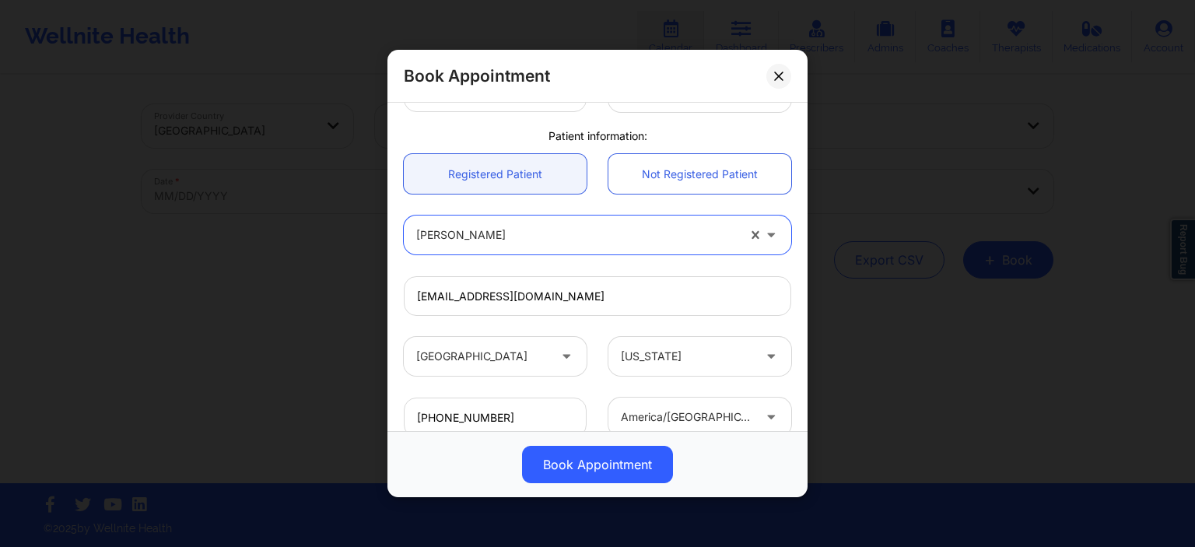
type input "[EMAIL_ADDRESS][DOMAIN_NAME]"
type input "+15550000040"
click at [535, 235] on div at bounding box center [576, 235] width 321 height 19
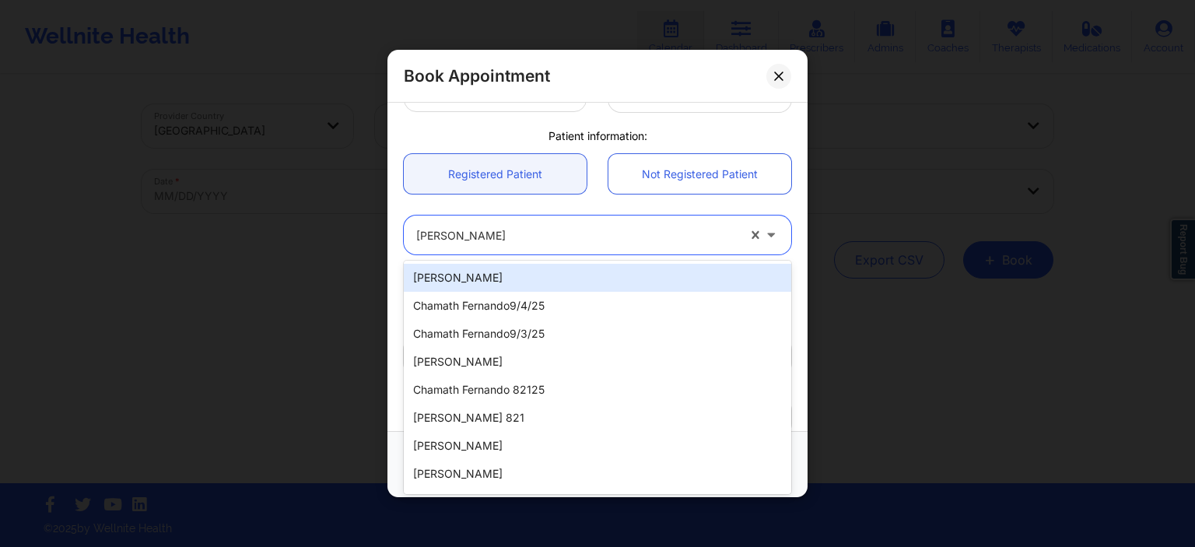
type input "[PERSON_NAME]"
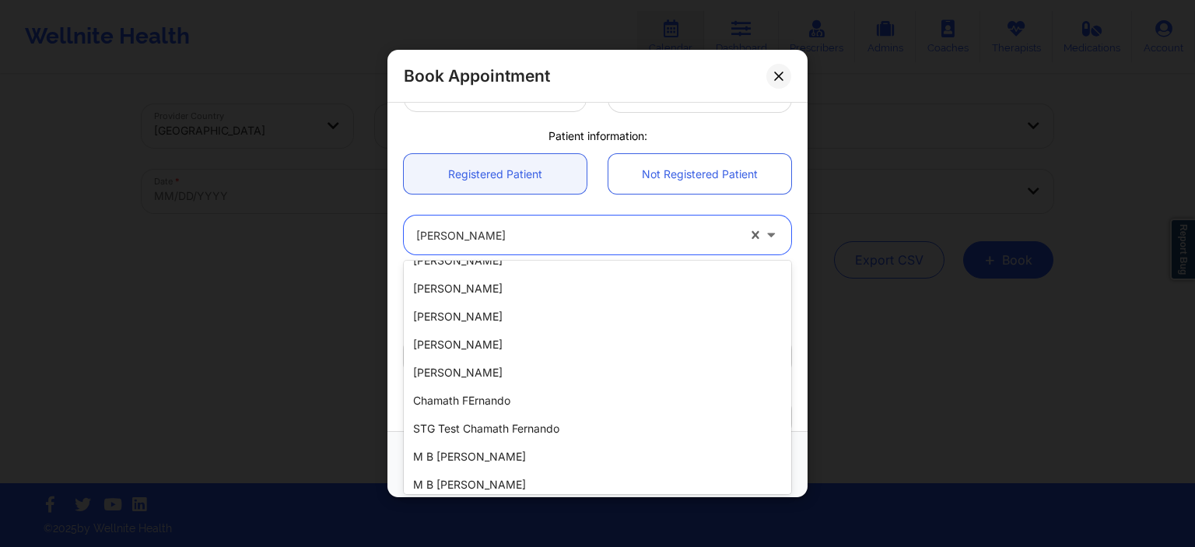
scroll to position [470, 0]
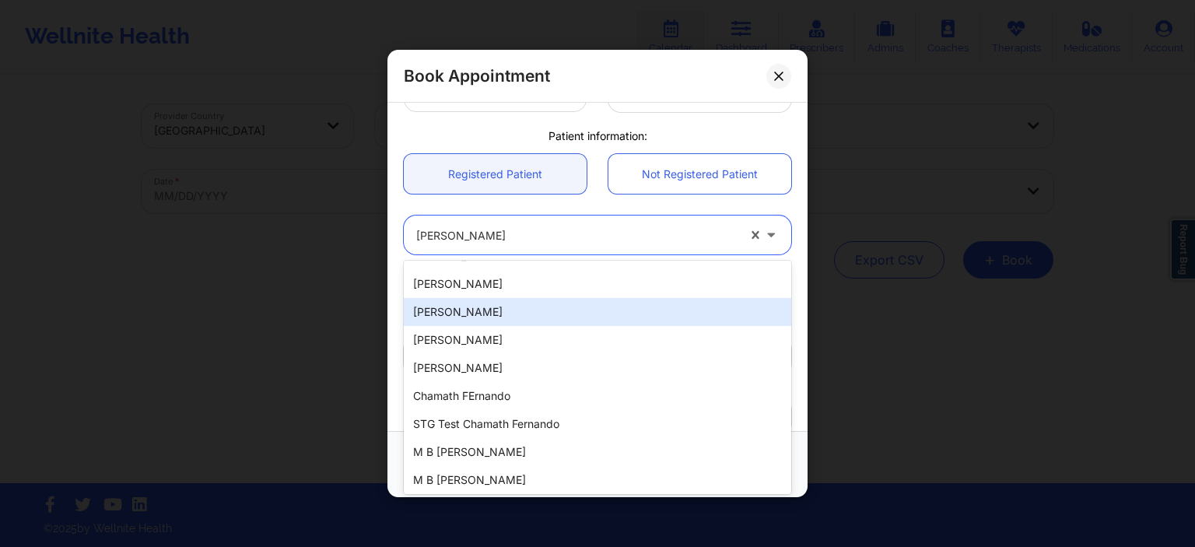
click at [559, 316] on div "[PERSON_NAME]" at bounding box center [597, 312] width 387 height 28
type input "[EMAIL_ADDRESS][DOMAIN_NAME]"
type input "[PHONE_NUMBER]"
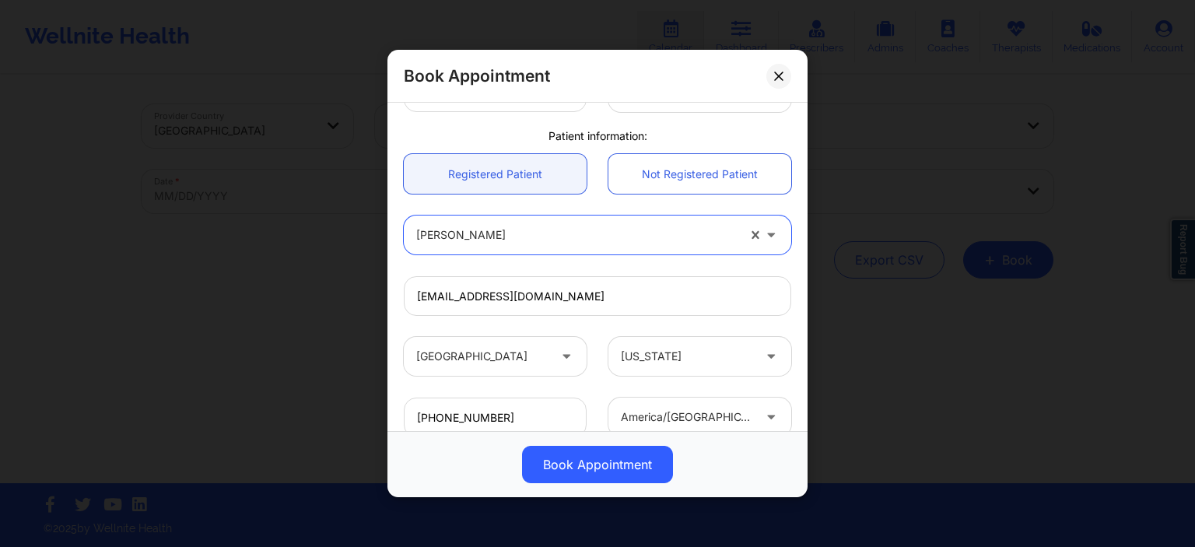
click at [565, 253] on div "[PERSON_NAME]" at bounding box center [576, 235] width 321 height 39
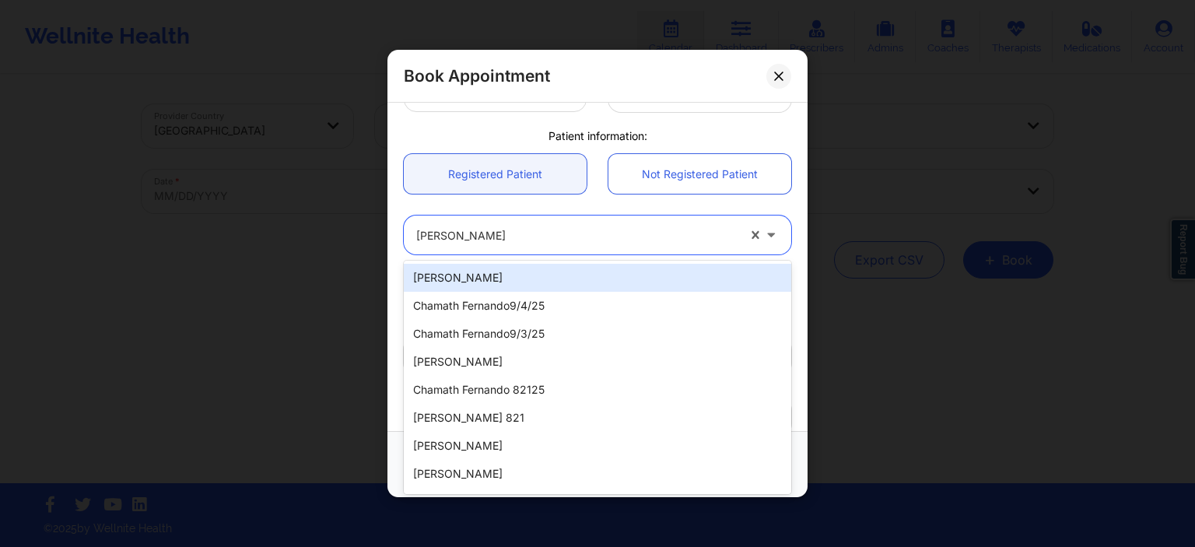
type input "[PERSON_NAME]"
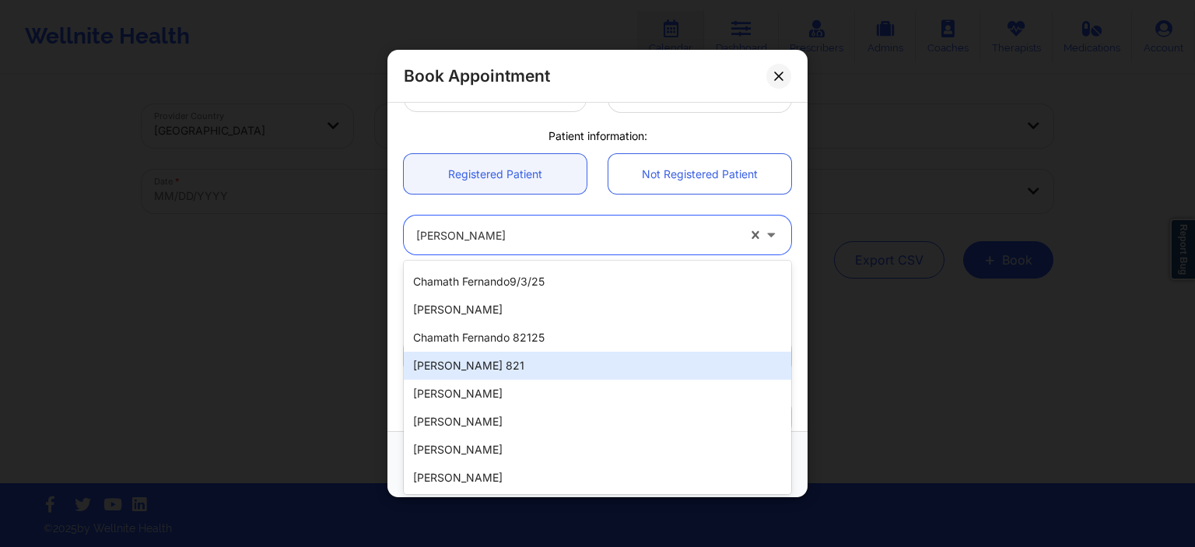
scroll to position [78, 0]
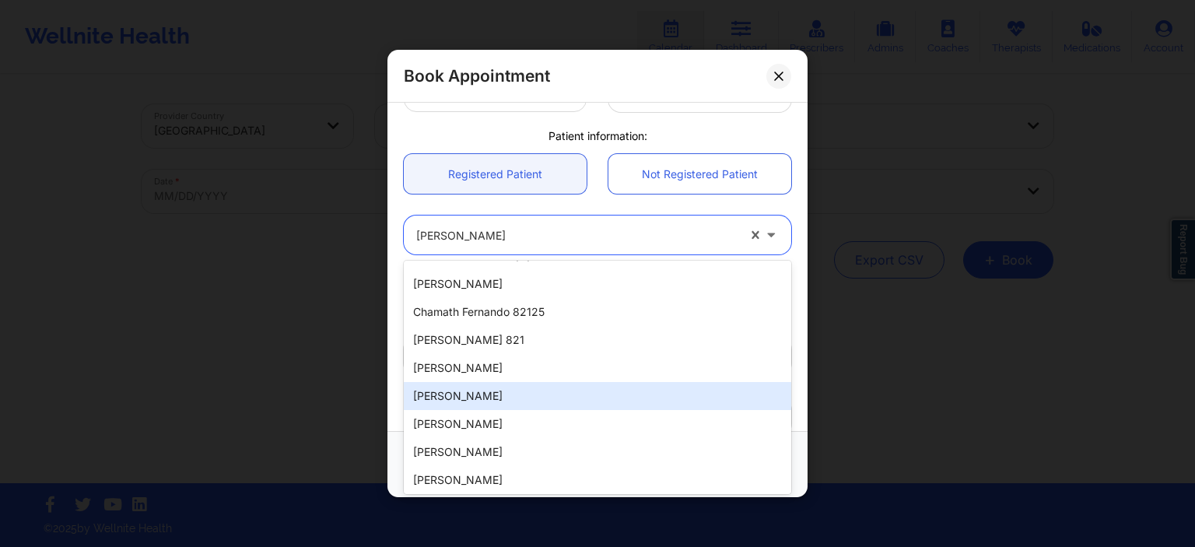
click at [516, 402] on div "[PERSON_NAME]" at bounding box center [597, 396] width 387 height 28
type input "[EMAIL_ADDRESS][DOMAIN_NAME]"
type input "16282502474"
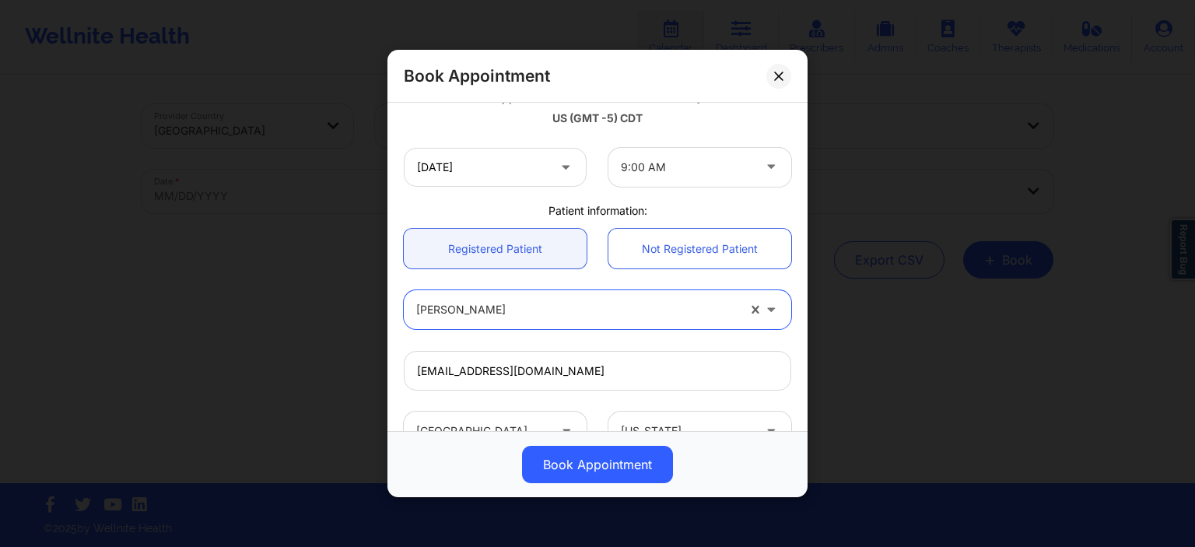
scroll to position [479, 0]
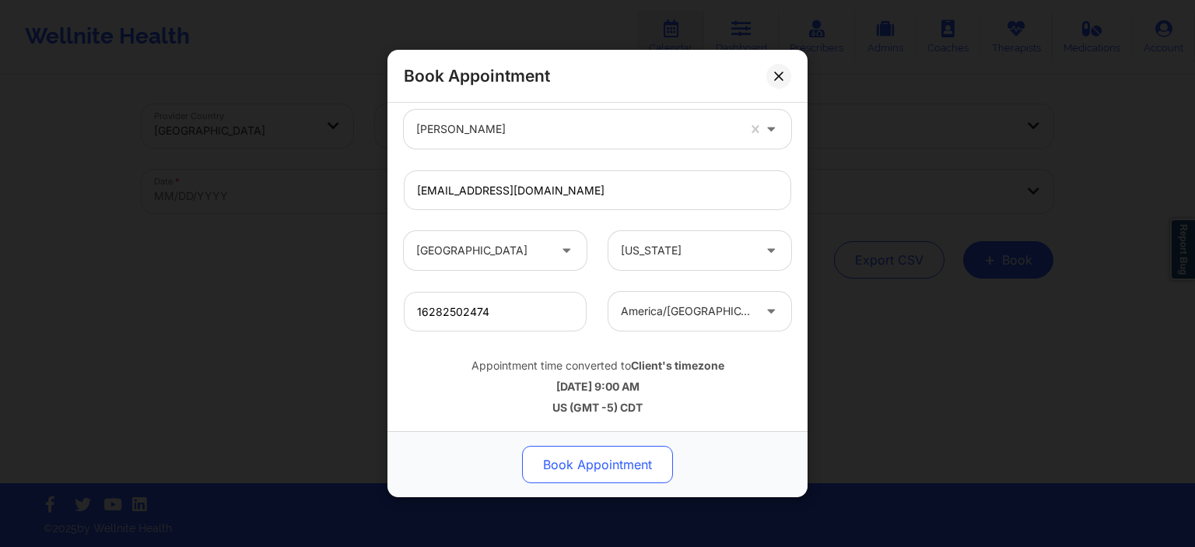
click at [584, 461] on button "Book Appointment" at bounding box center [597, 464] width 151 height 37
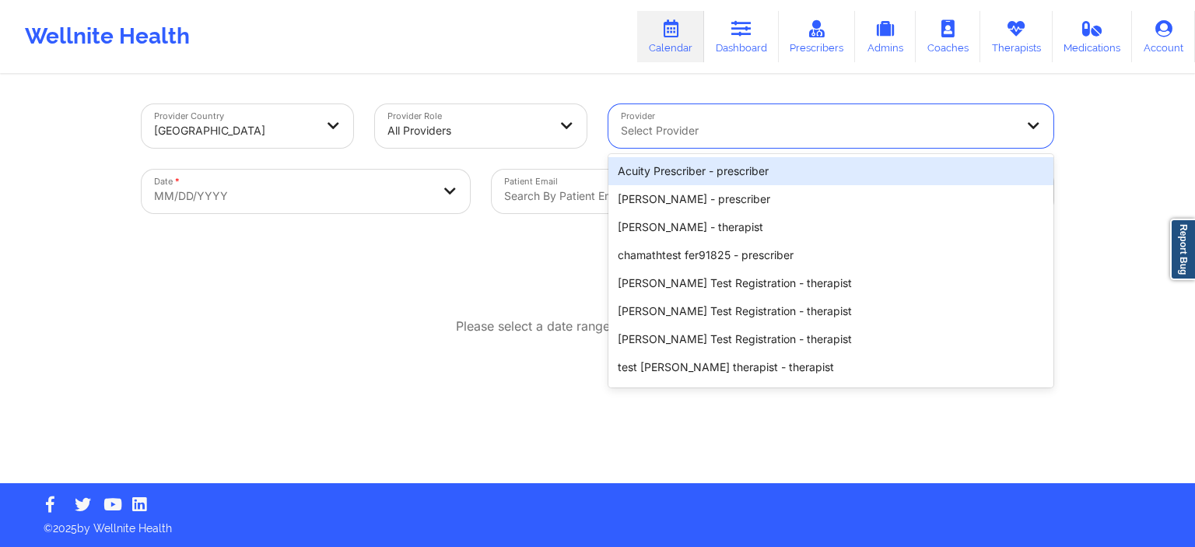
click at [703, 132] on div at bounding box center [818, 130] width 394 height 19
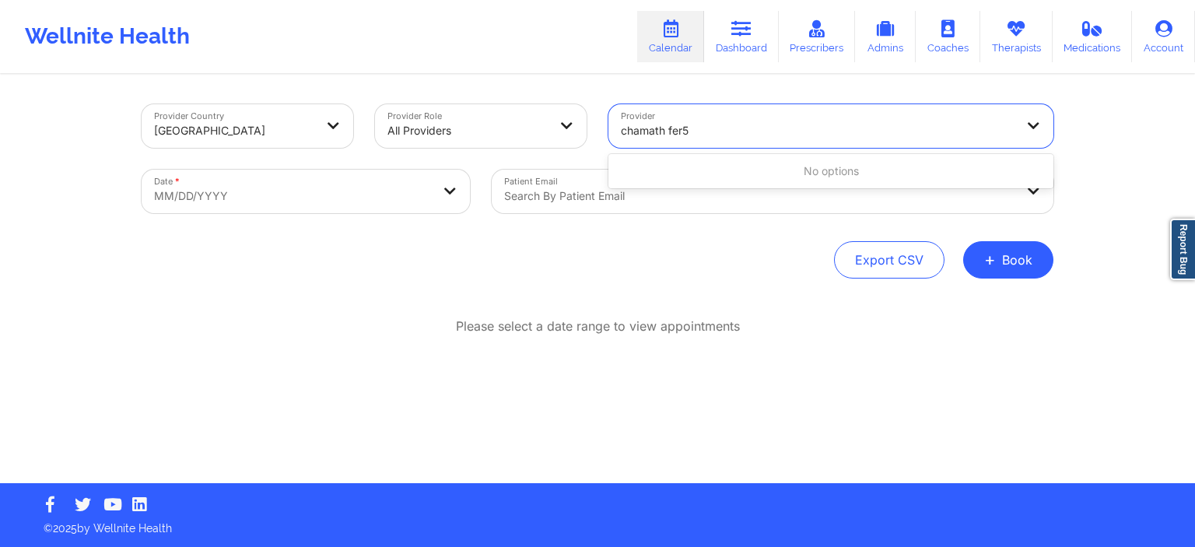
type input "chamath fer"
click at [721, 140] on div "Select Provider" at bounding box center [812, 126] width 408 height 44
click at [679, 132] on div at bounding box center [818, 130] width 394 height 19
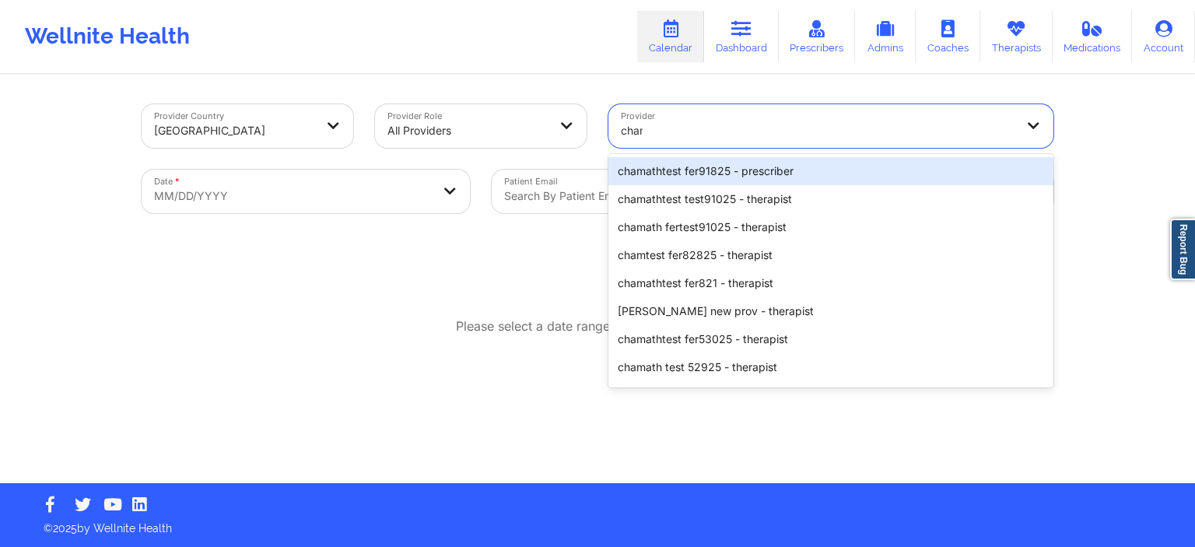
type input "chama"
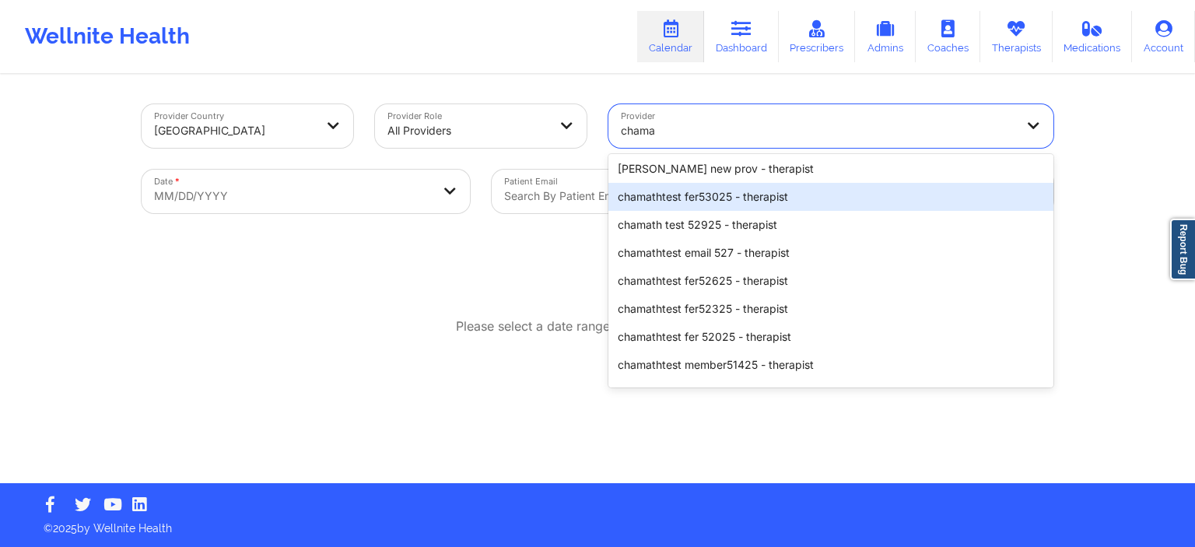
scroll to position [156, 0]
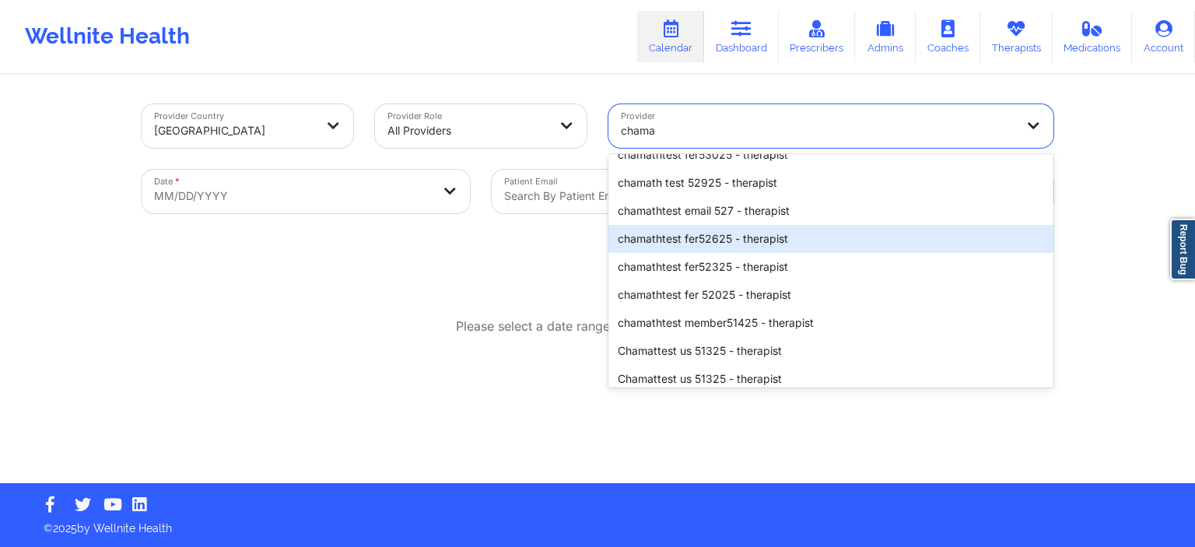
click at [759, 246] on div "chamathtest fer52625 - therapist" at bounding box center [830, 239] width 445 height 28
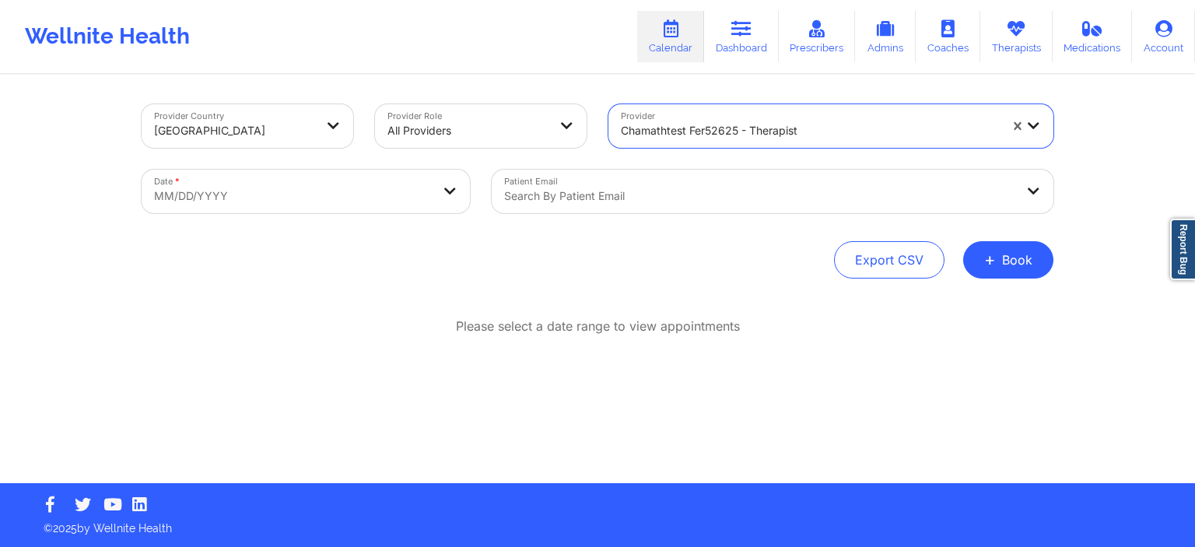
click at [356, 199] on body "Wellnite Health Calendar Dashboard Prescribers Admins Coaches Therapists Medica…" at bounding box center [597, 273] width 1195 height 547
select select "2025-8"
select select "2025-9"
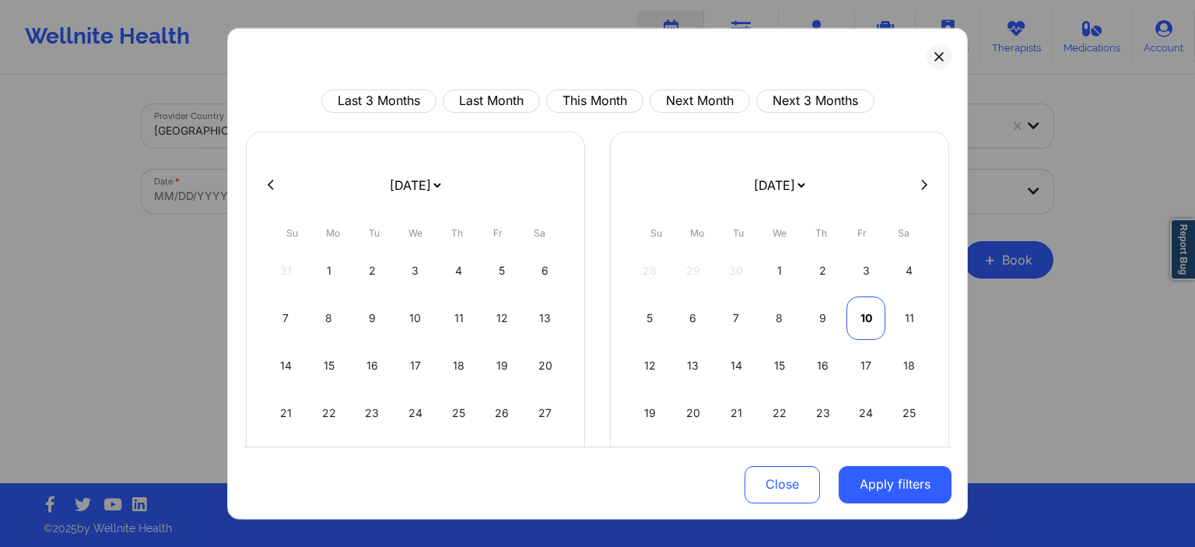
click at [864, 317] on div "10" at bounding box center [867, 318] width 40 height 44
select select "2025-9"
select select "2025-10"
select select "2025-9"
select select "2025-10"
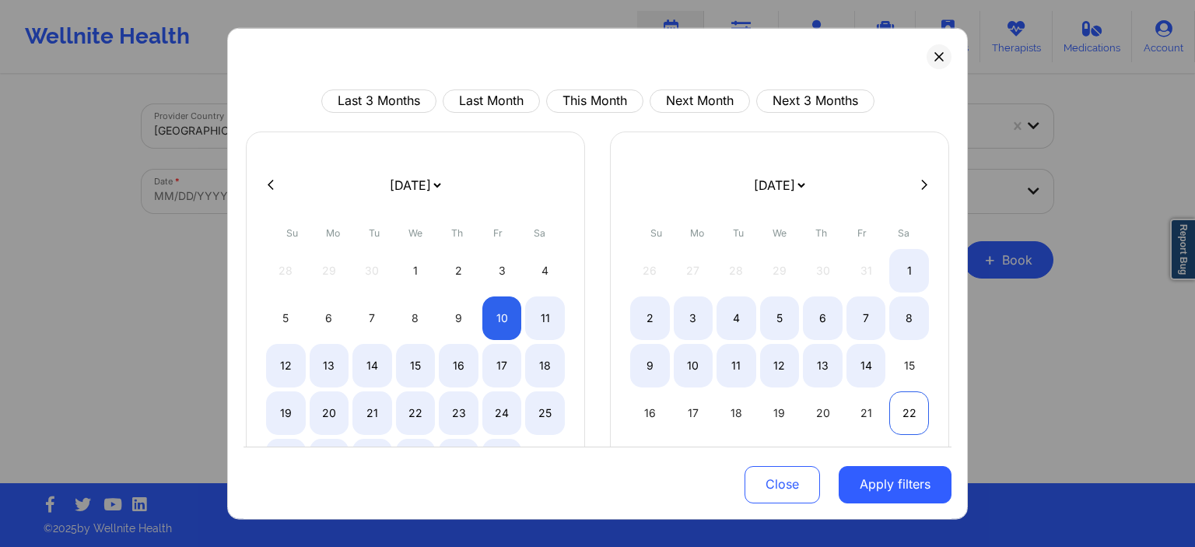
select select "2025-9"
select select "2025-10"
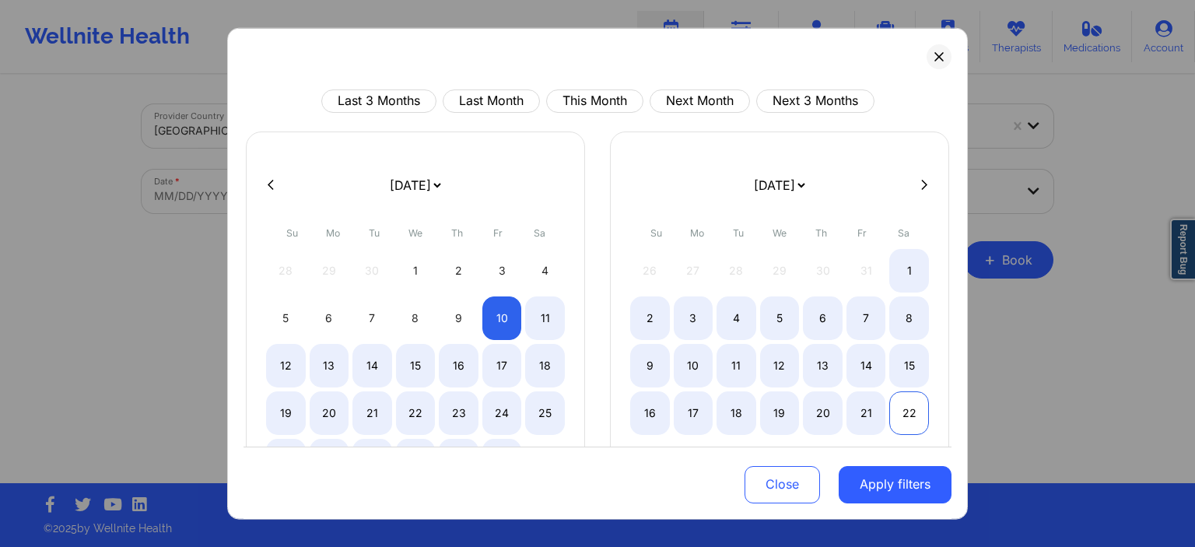
click at [910, 415] on div "22" at bounding box center [909, 413] width 40 height 44
select select "2025-9"
select select "2025-10"
click at [915, 480] on button "Apply filters" at bounding box center [895, 484] width 113 height 37
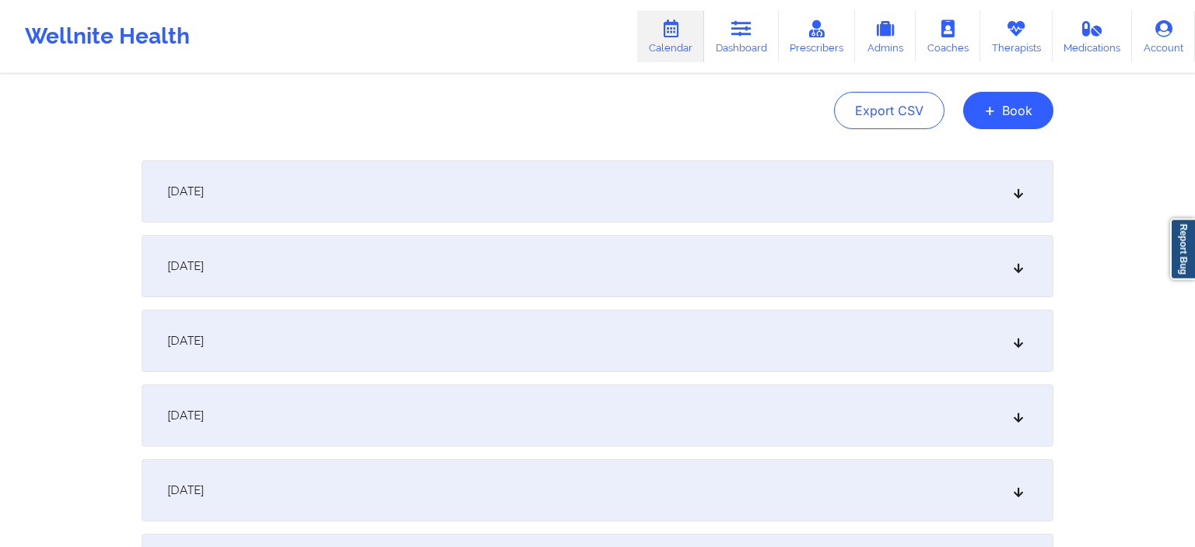
scroll to position [164, 0]
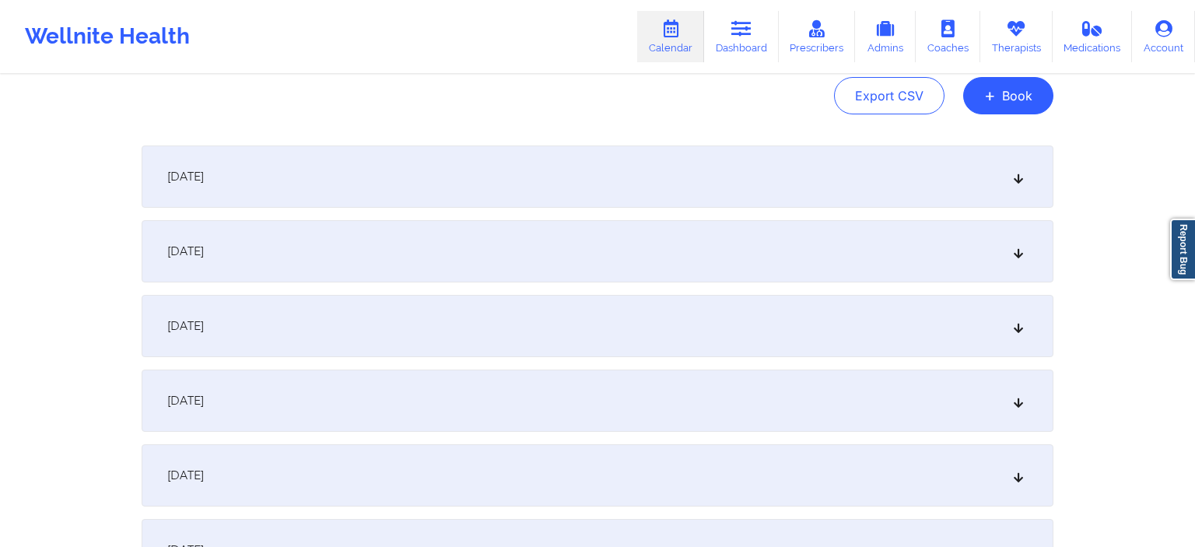
click at [570, 195] on div "[DATE]" at bounding box center [598, 177] width 912 height 62
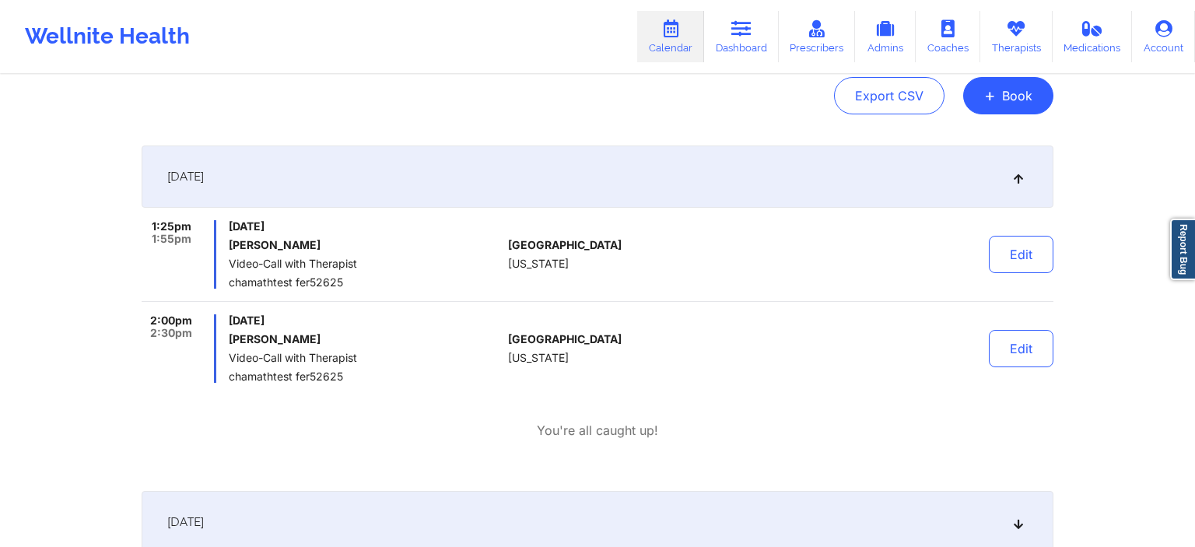
scroll to position [657, 0]
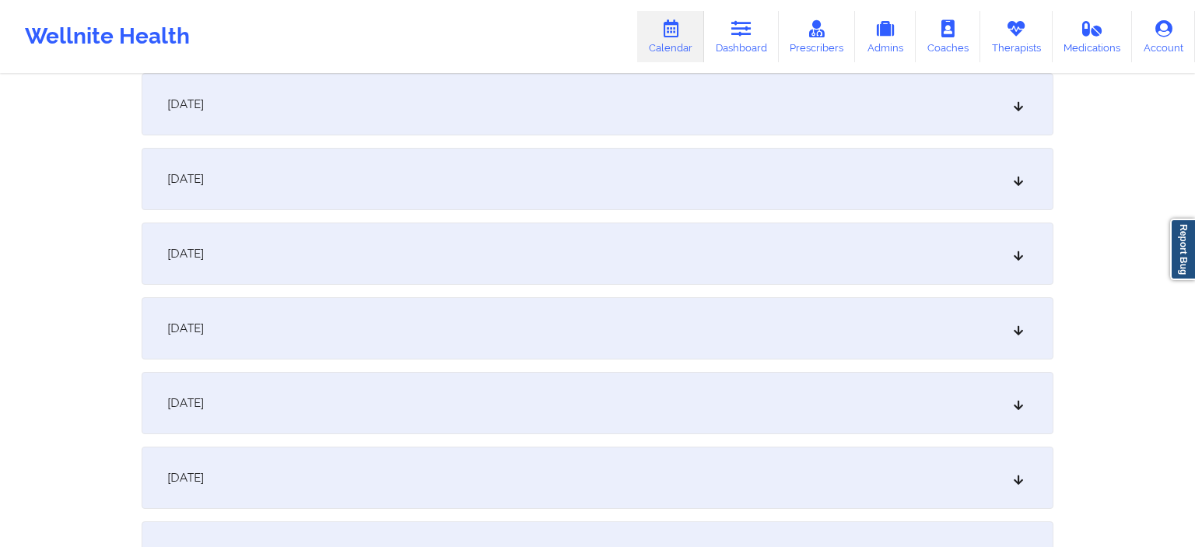
click at [604, 282] on div "[DATE]" at bounding box center [598, 254] width 912 height 62
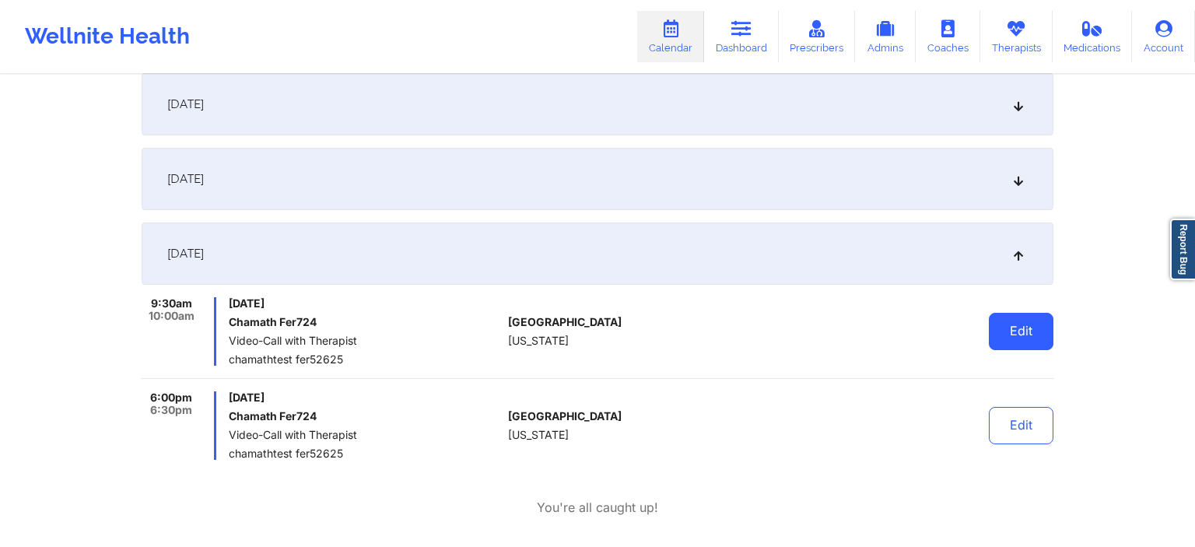
click at [1036, 335] on button "Edit" at bounding box center [1021, 331] width 65 height 37
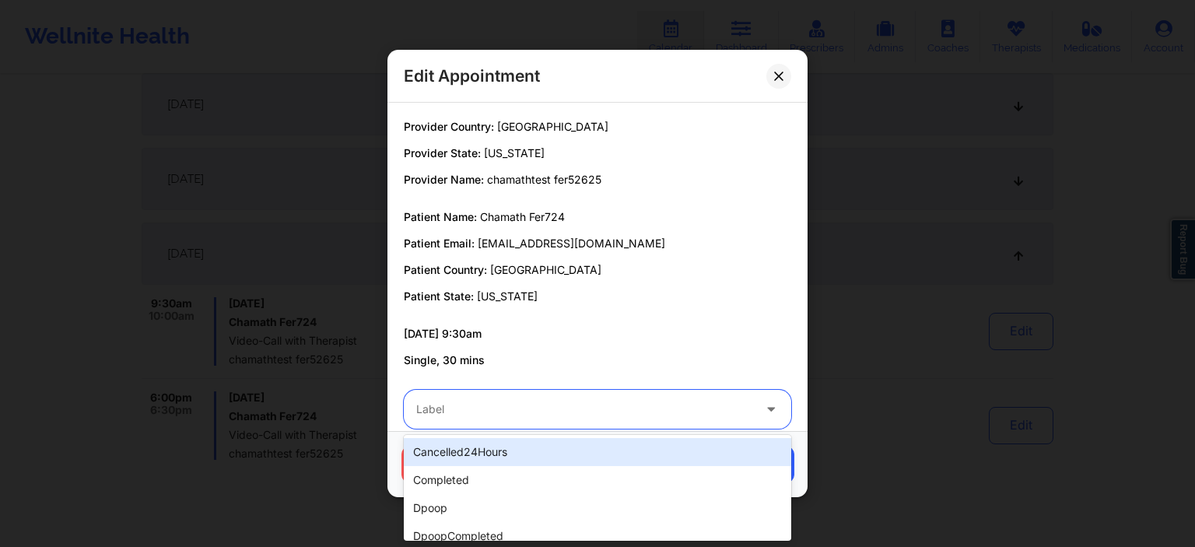
click at [515, 411] on div at bounding box center [584, 409] width 336 height 19
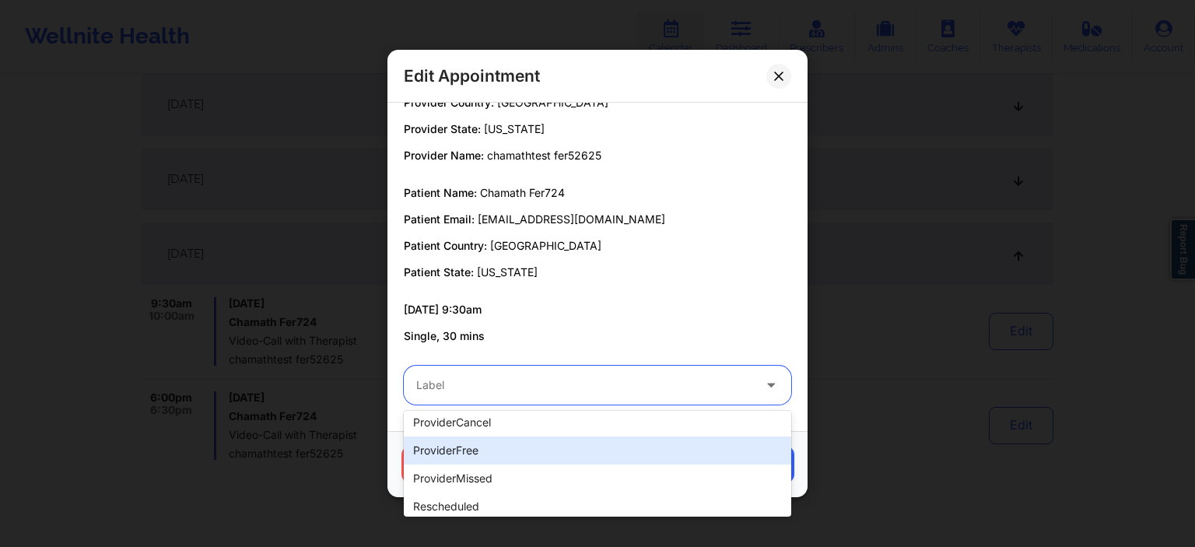
scroll to position [392, 0]
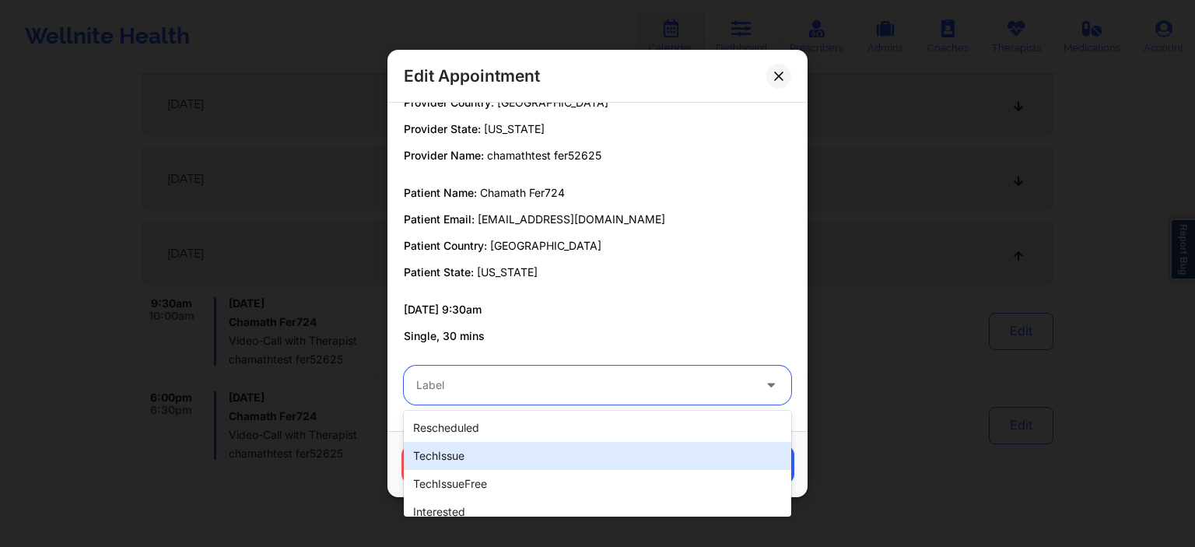
click at [481, 453] on div "techIssue" at bounding box center [597, 456] width 387 height 28
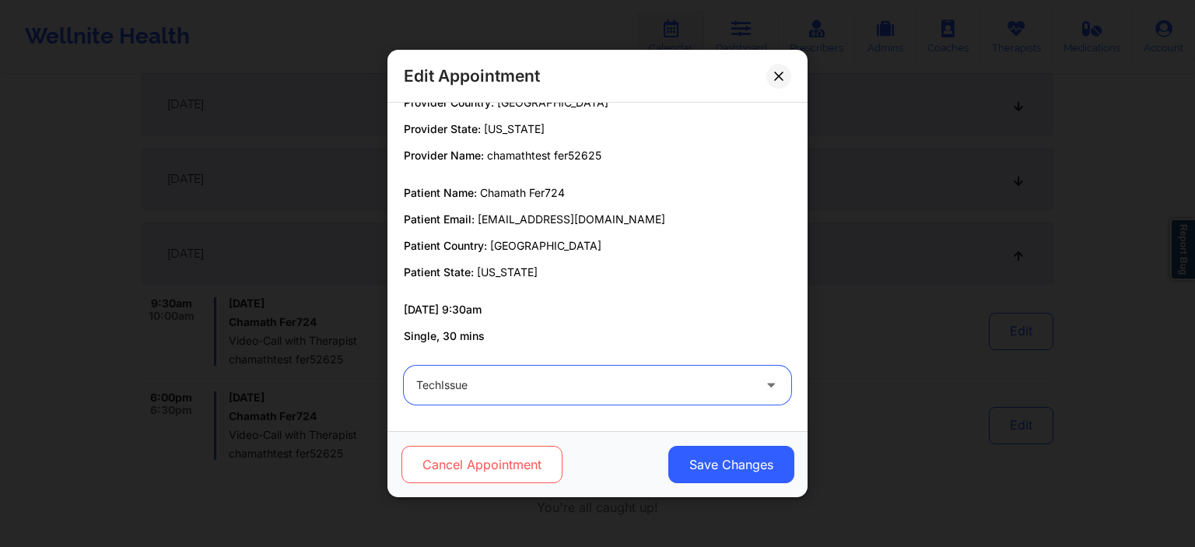
click at [499, 465] on button "Cancel Appointment" at bounding box center [482, 464] width 161 height 37
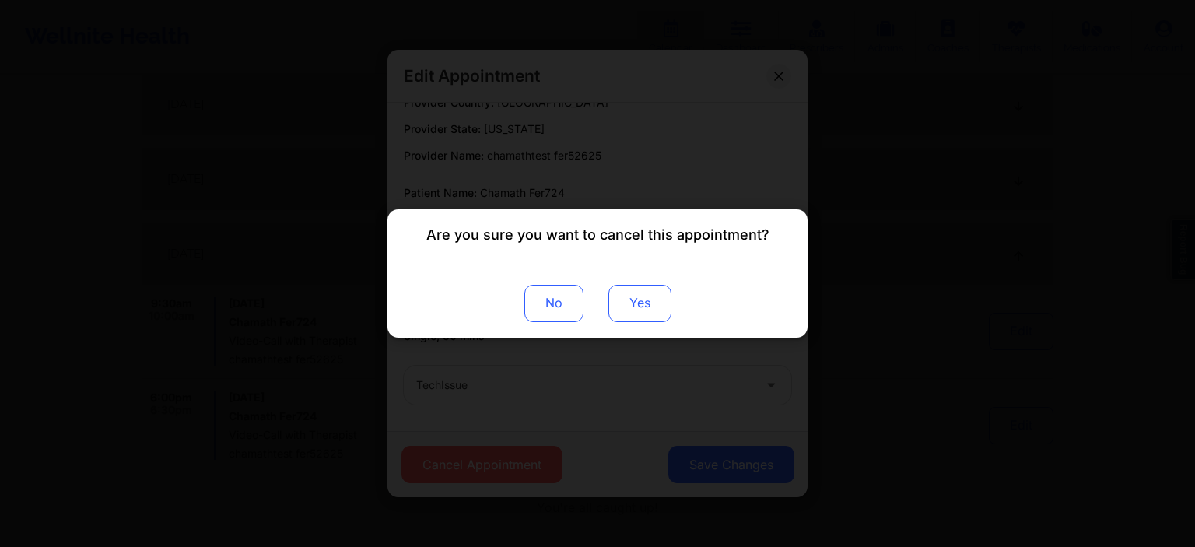
click at [648, 294] on button "Yes" at bounding box center [639, 303] width 63 height 37
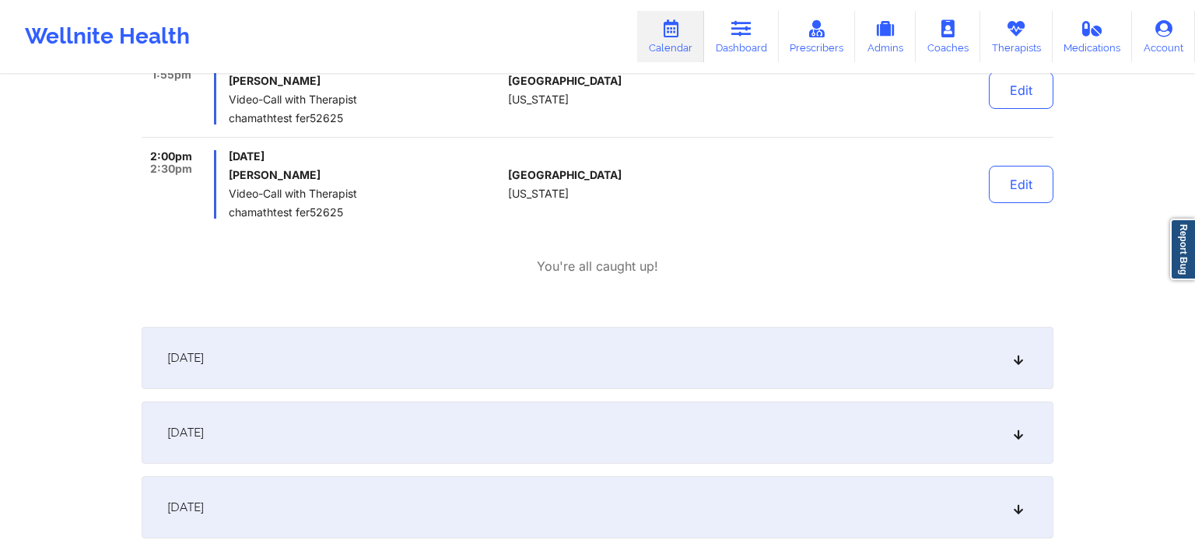
scroll to position [739, 0]
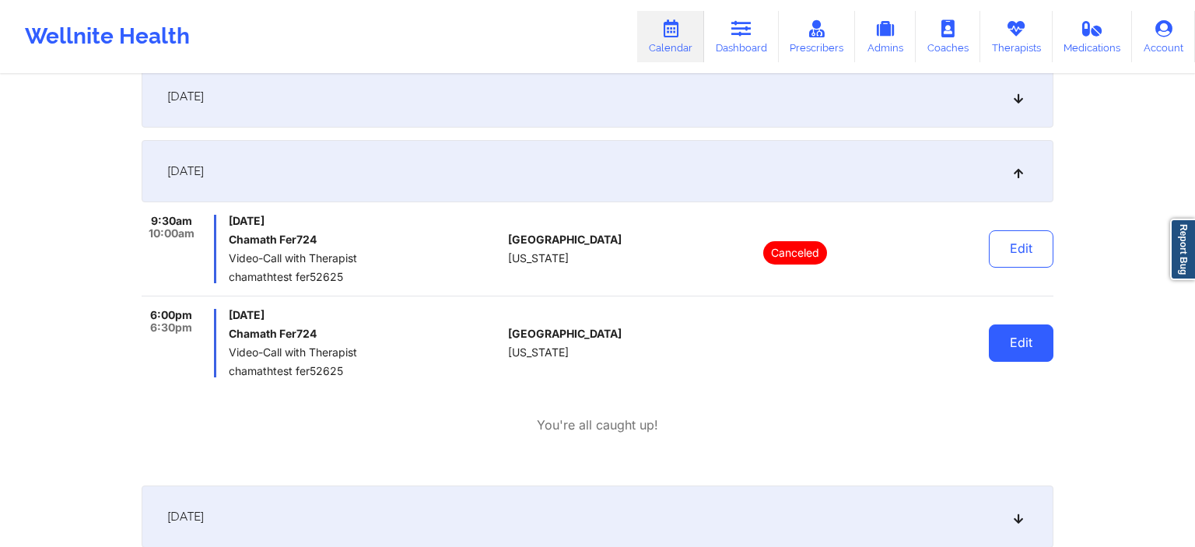
click at [1039, 343] on button "Edit" at bounding box center [1021, 342] width 65 height 37
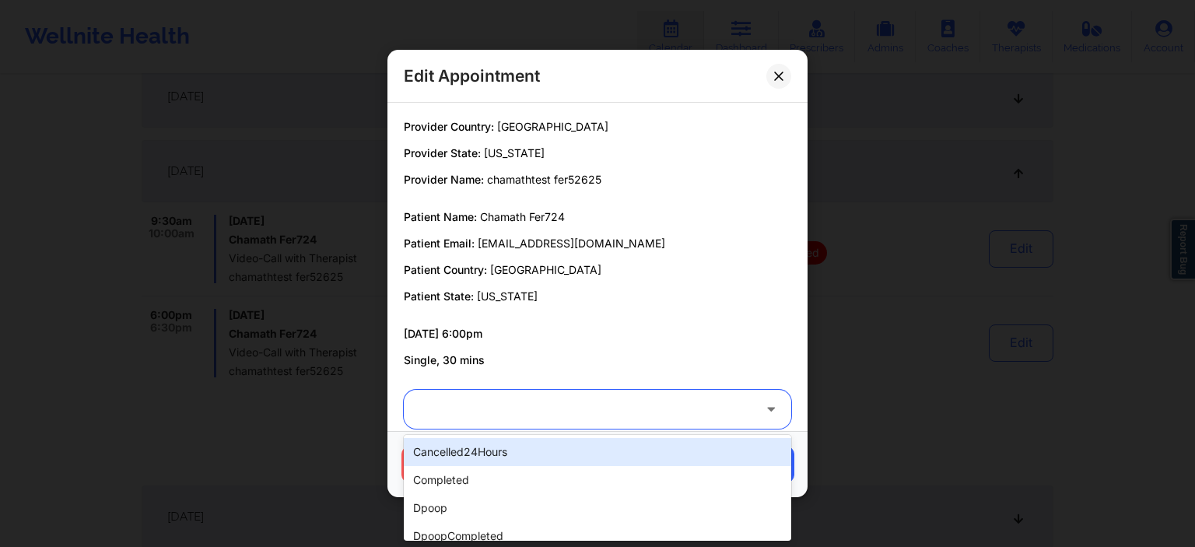
click at [507, 402] on div at bounding box center [584, 409] width 336 height 19
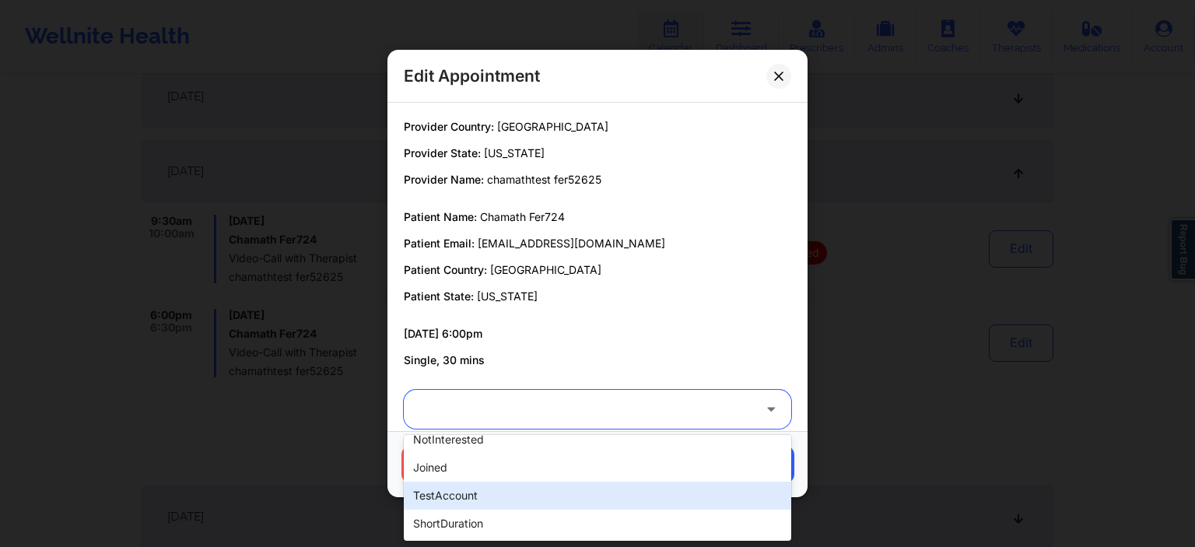
scroll to position [438, 0]
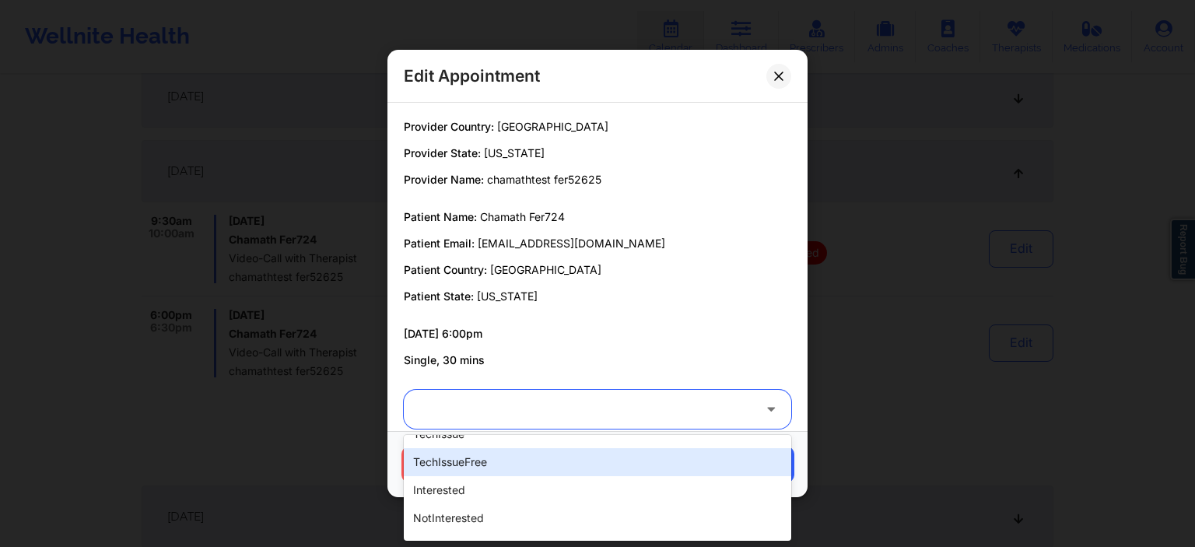
click at [495, 468] on div "techIssueFree" at bounding box center [597, 462] width 387 height 28
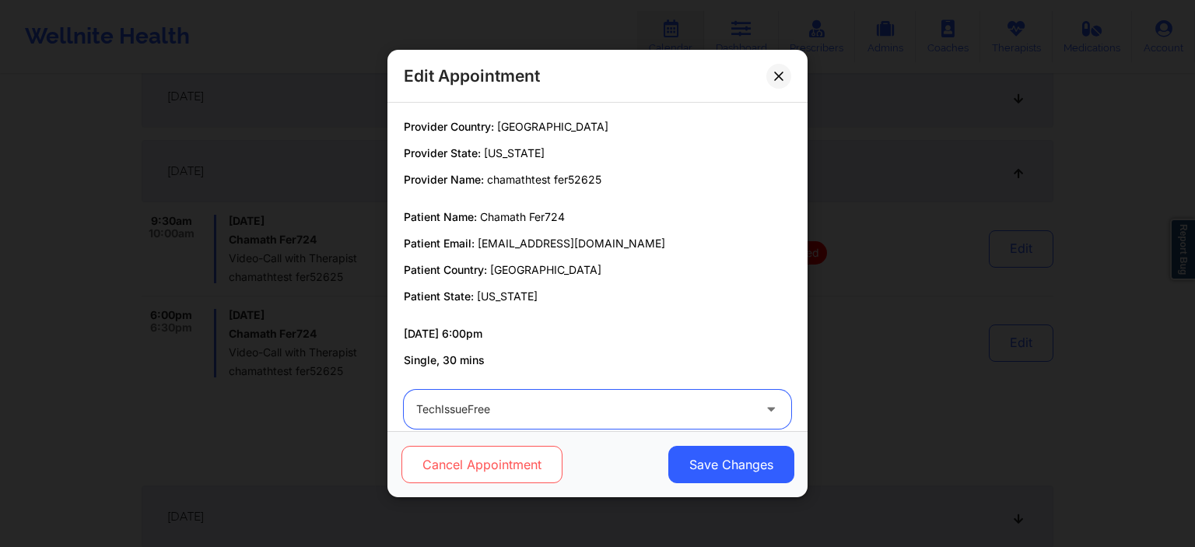
click at [500, 471] on button "Cancel Appointment" at bounding box center [482, 464] width 161 height 37
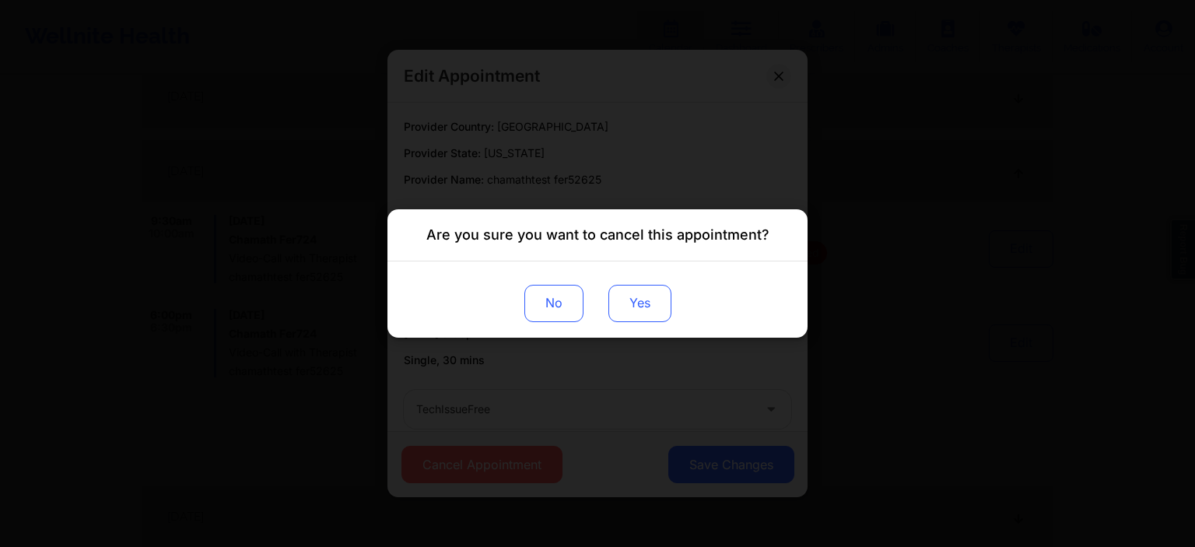
click at [646, 317] on button "Yes" at bounding box center [639, 303] width 63 height 37
